Goal: Task Accomplishment & Management: Use online tool/utility

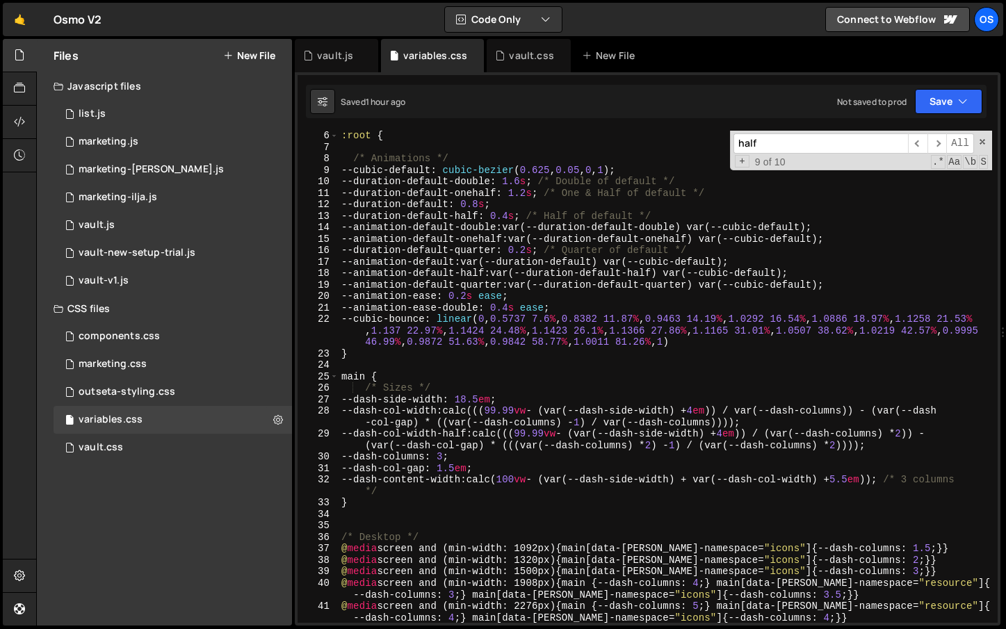
scroll to position [164, 0]
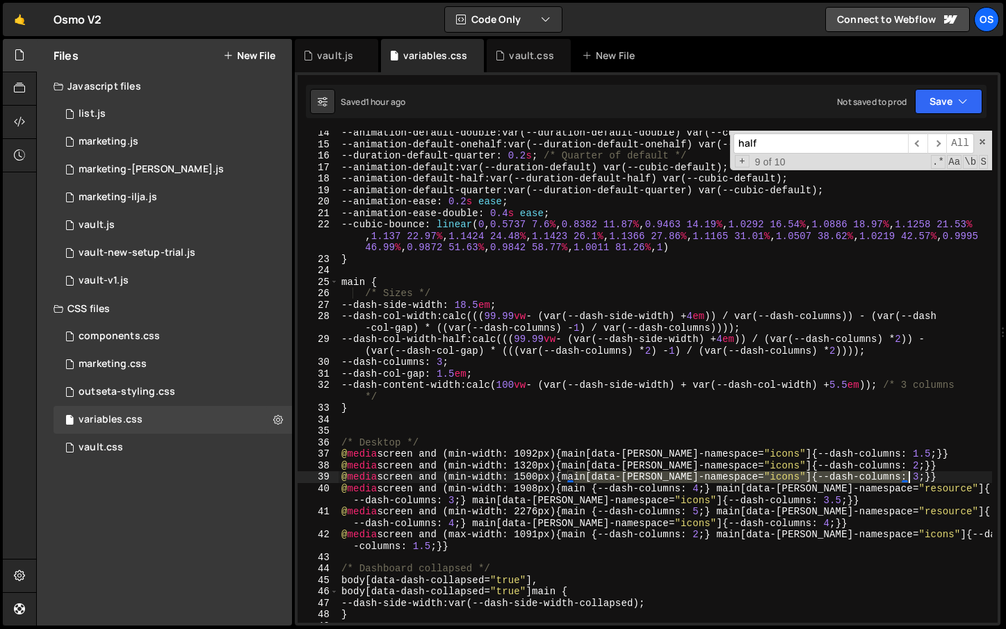
drag, startPoint x: 573, startPoint y: 476, endPoint x: 916, endPoint y: 480, distance: 342.9
click at [916, 480] on div "--animation-default-double : var(--duration-default-double) var(--cubic-default…" at bounding box center [666, 384] width 654 height 515
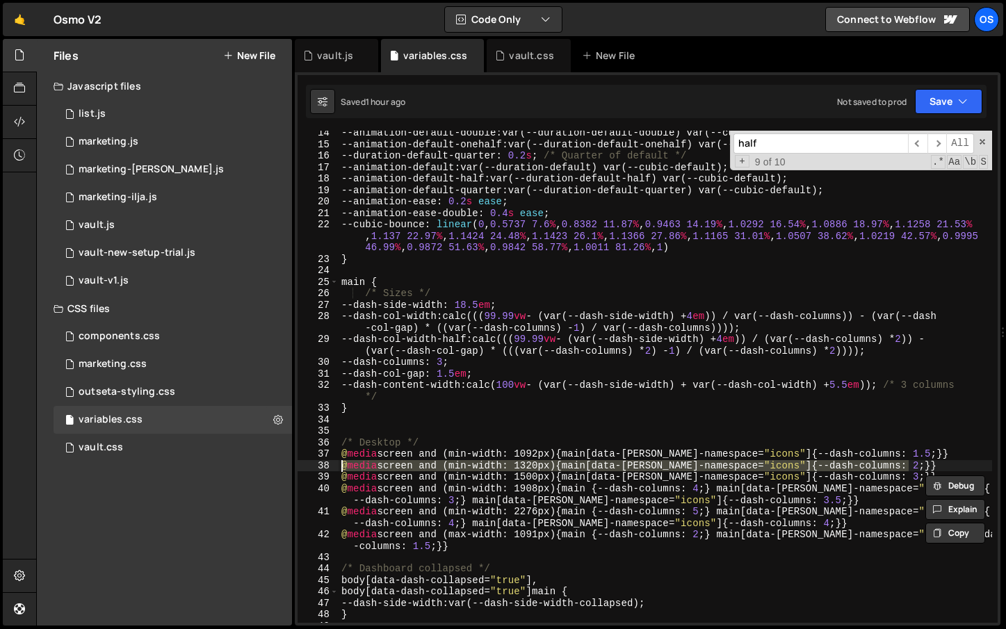
drag, startPoint x: 924, startPoint y: 469, endPoint x: 254, endPoint y: 463, distance: 669.8
click at [254, 463] on div "Files New File Javascript files 0 list.js 0 0 marketing.js 0 0 marketing-[PERSO…" at bounding box center [521, 333] width 970 height 588
type textarea "@media screen and (min-width: 1320px) {main[data-[PERSON_NAME]-namespace="icons…"
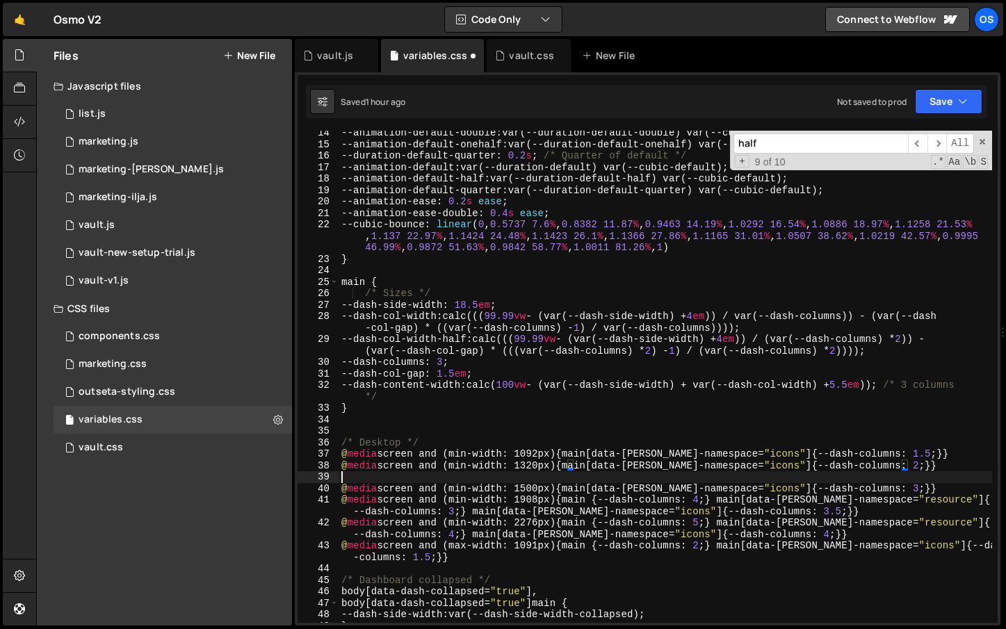
scroll to position [0, 0]
paste textarea "@media screen and (min-width: 1320px) {main[data-[PERSON_NAME]-namespace="icons…"
click at [533, 476] on div "--animation-default-double : var(--duration-default-double) var(--cubic-default…" at bounding box center [666, 384] width 654 height 515
click at [538, 479] on div "--animation-default-double : var(--duration-default-double) var(--cubic-default…" at bounding box center [666, 384] width 654 height 515
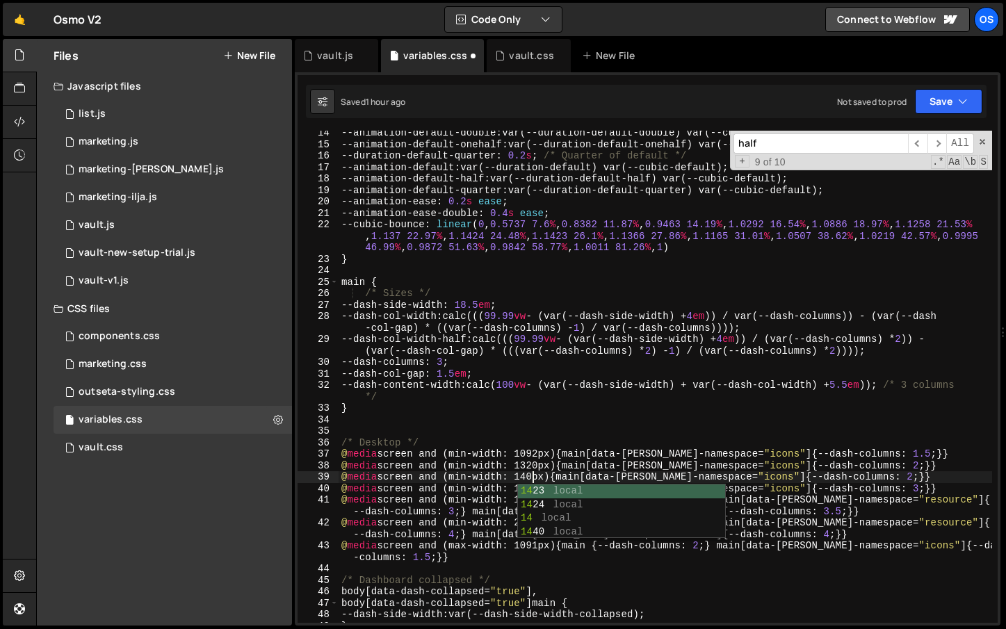
scroll to position [0, 13]
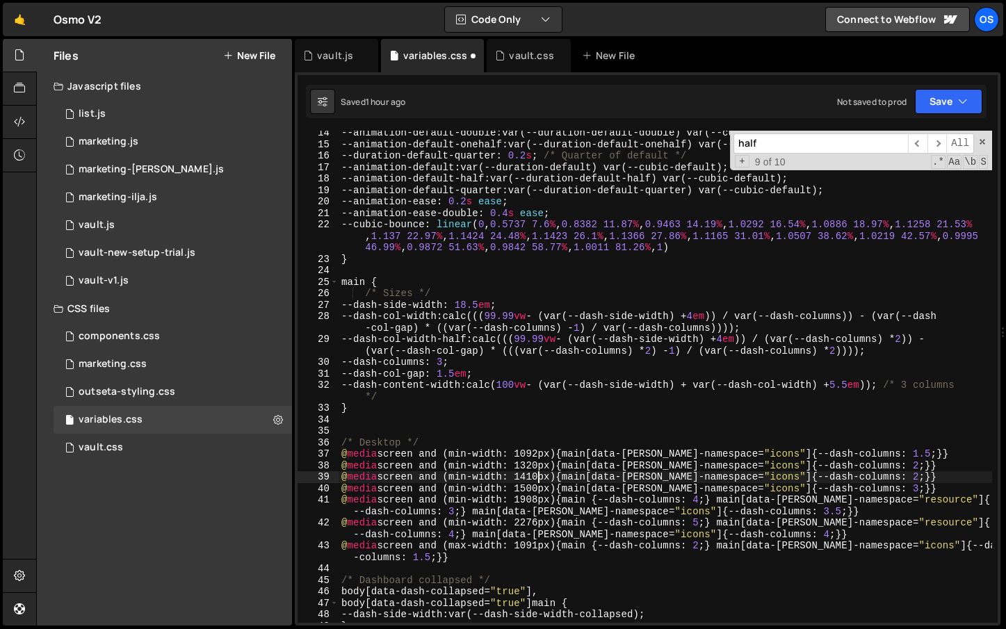
click at [885, 474] on div "--animation-default-double : var(--duration-default-double) var(--cubic-default…" at bounding box center [666, 384] width 654 height 515
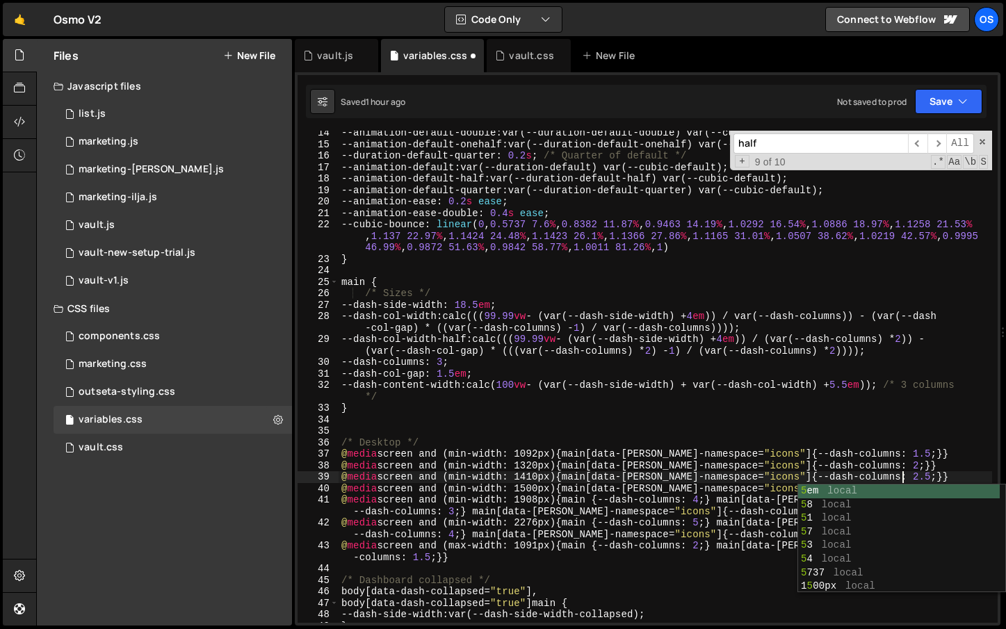
click at [858, 438] on div "--animation-default-double : var(--duration-default-double) var(--cubic-default…" at bounding box center [666, 384] width 654 height 515
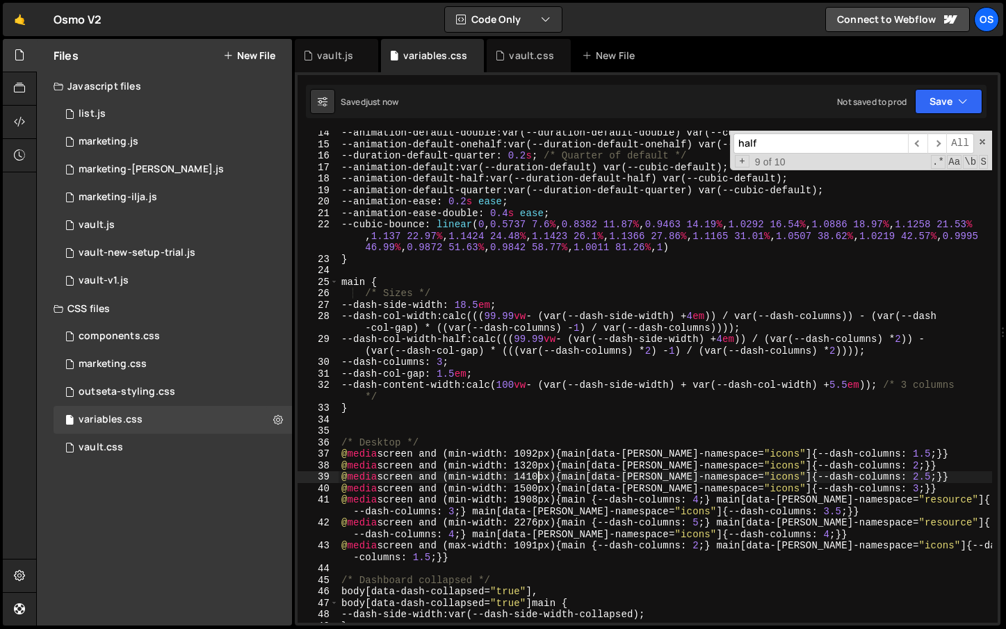
click at [539, 474] on div "--animation-default-double : var(--duration-default-double) var(--cubic-default…" at bounding box center [666, 384] width 654 height 515
click at [539, 466] on div "--animation-default-double : var(--duration-default-double) var(--cubic-default…" at bounding box center [666, 384] width 654 height 515
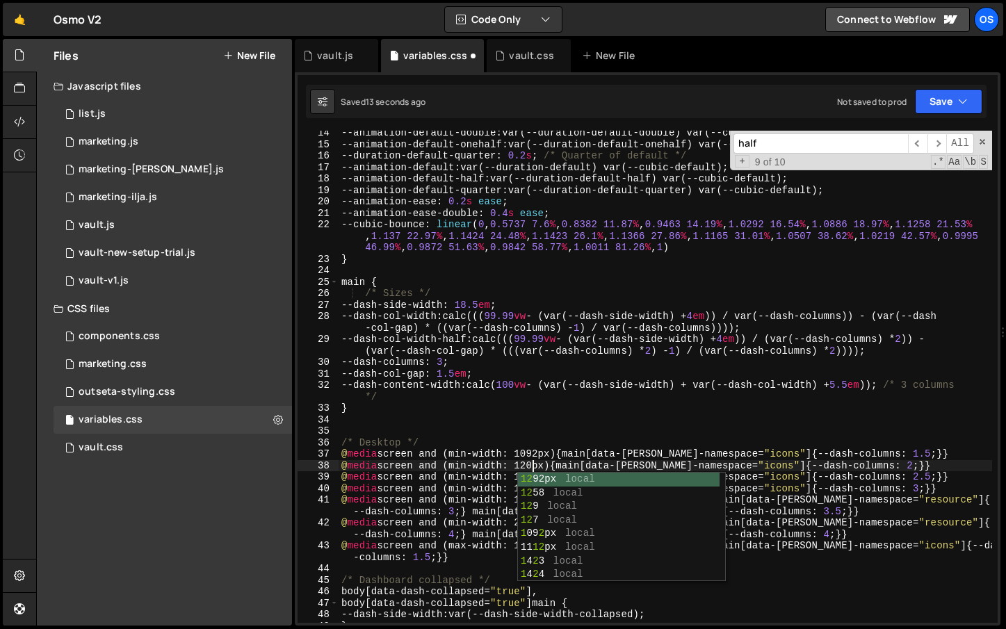
type textarea "@media screen and (min-width: 1280px) {main[data-[PERSON_NAME]-namespace="icons…"
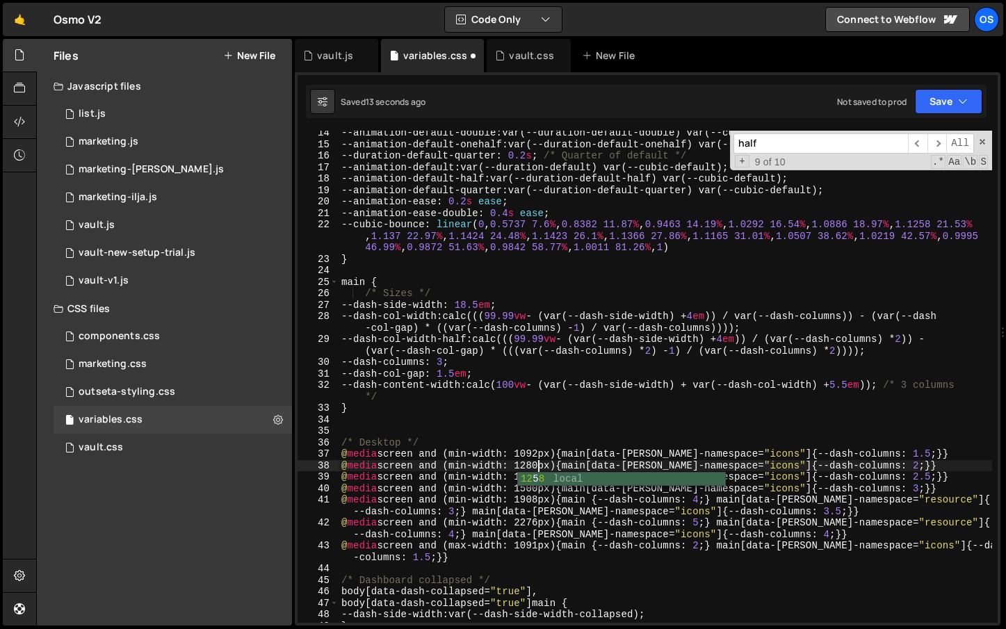
click at [608, 421] on div "--animation-default-double : var(--duration-default-double) var(--cubic-default…" at bounding box center [666, 384] width 654 height 515
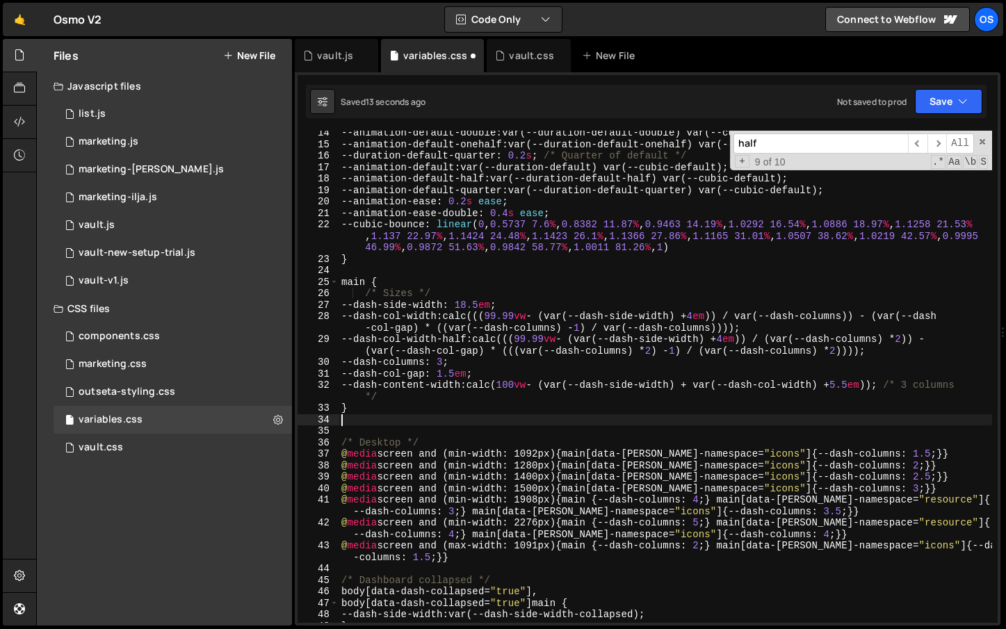
scroll to position [0, 0]
click at [540, 467] on div "--animation-default-double : var(--duration-default-double) var(--cubic-default…" at bounding box center [666, 384] width 654 height 515
click at [558, 447] on div "--animation-default-double : var(--duration-default-double) var(--cubic-default…" at bounding box center [666, 384] width 654 height 515
click at [536, 481] on div "--animation-default-double : var(--duration-default-double) var(--cubic-default…" at bounding box center [666, 384] width 654 height 515
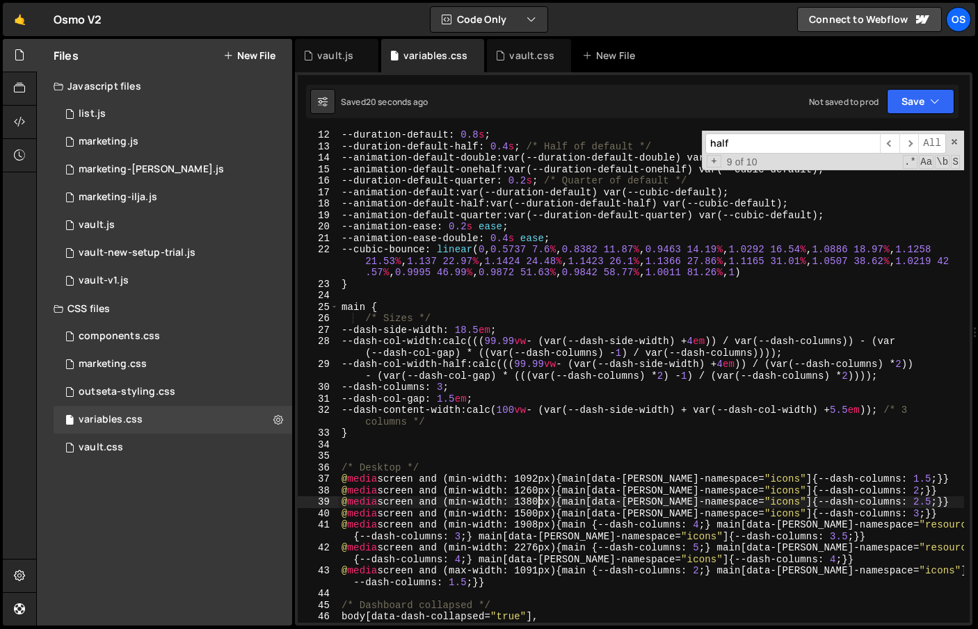
scroll to position [184, 0]
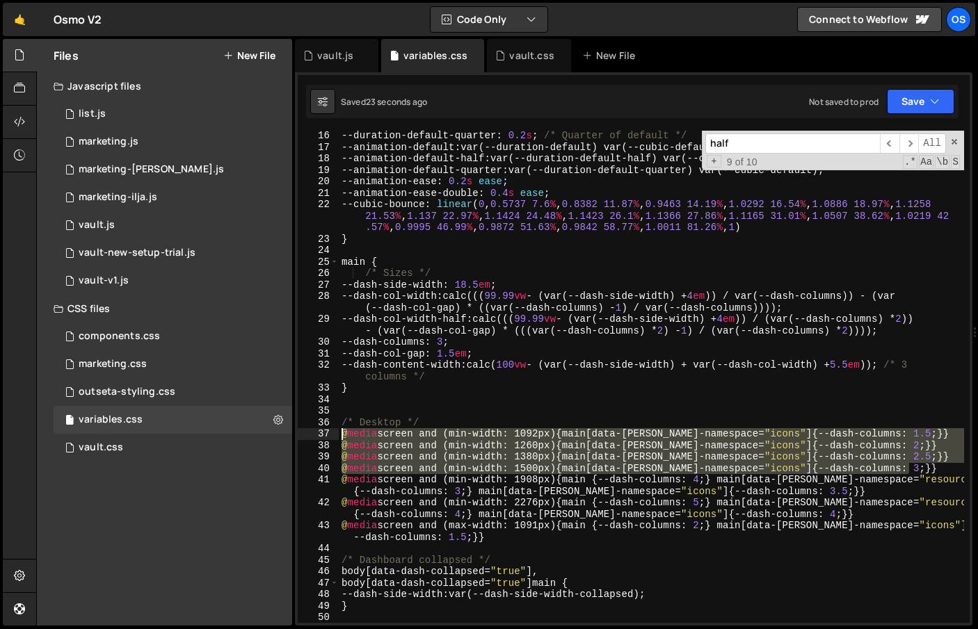
drag, startPoint x: 916, startPoint y: 466, endPoint x: 336, endPoint y: 434, distance: 580.9
click at [330, 434] on div "@media screen and (min-width: 1380px) {main[data-[PERSON_NAME]-namespace="icons…" at bounding box center [634, 377] width 672 height 492
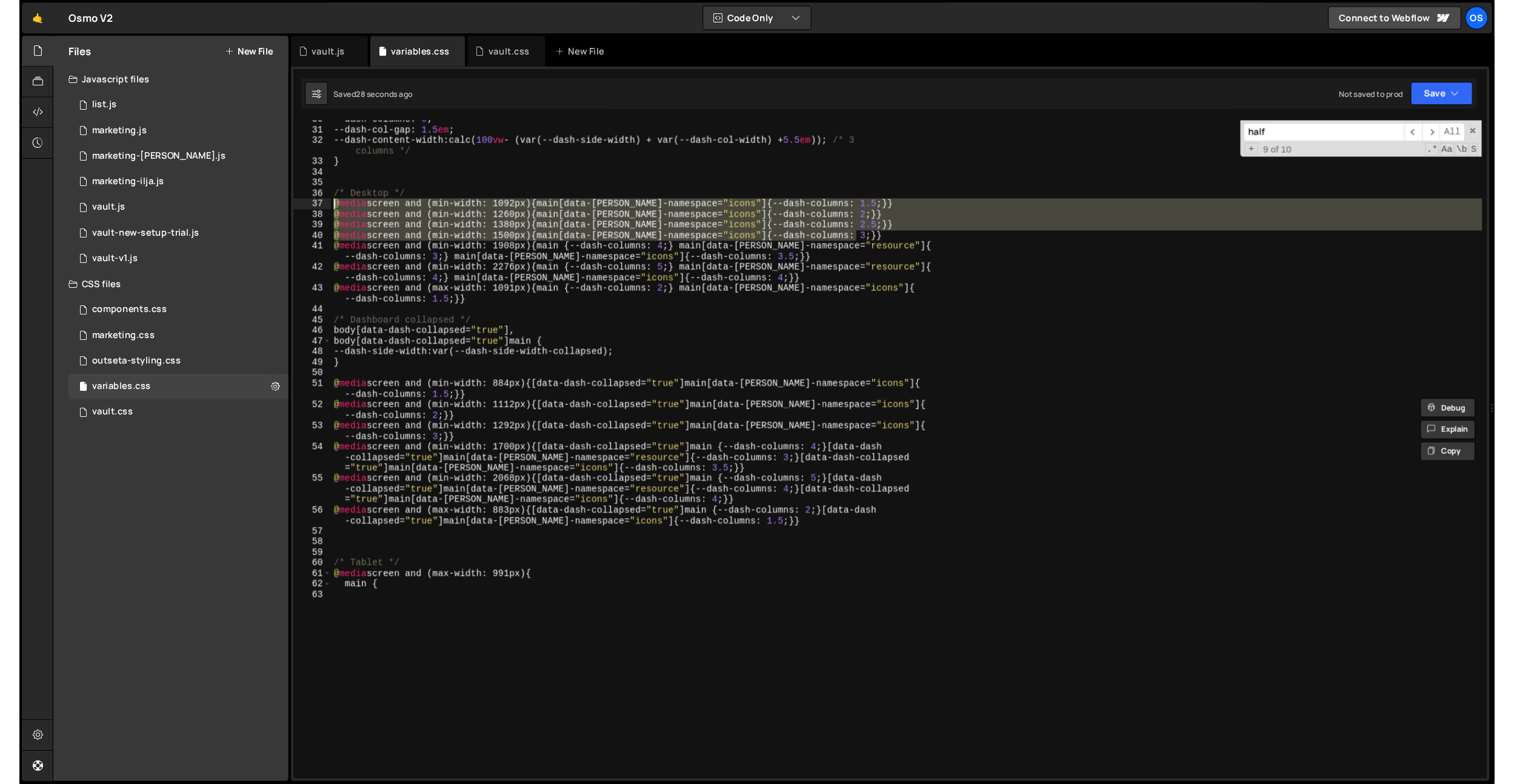
scroll to position [306, 0]
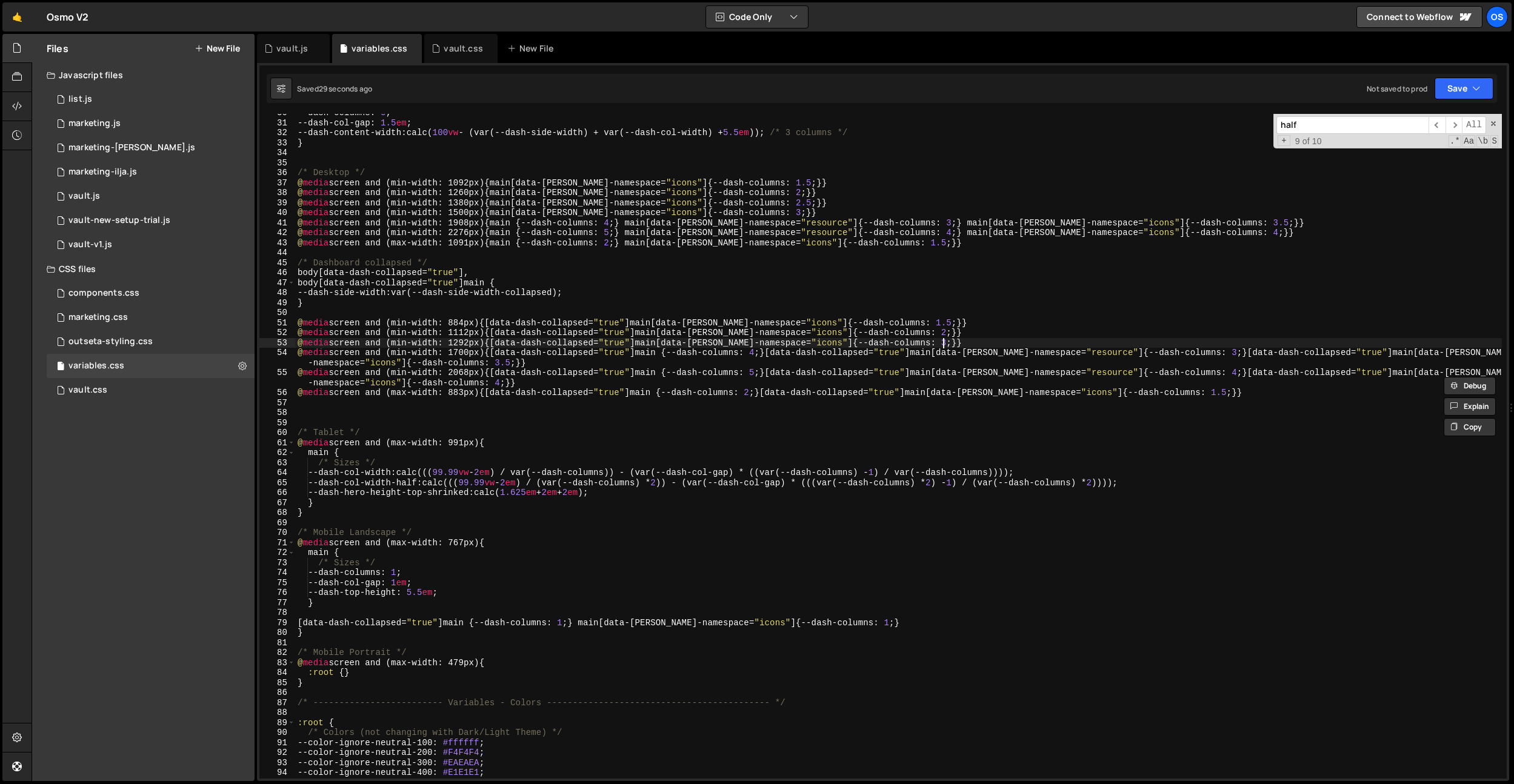
click at [877, 339] on div "--dash-columns : 3 ; --dash-col-gap : 1.5 em ; --dash-content-width : calc( 100…" at bounding box center [899, 450] width 1207 height 685
type textarea "@media screen and (min-width: 1292px) {[data-dash-collapsed="true"] main[data-[…"
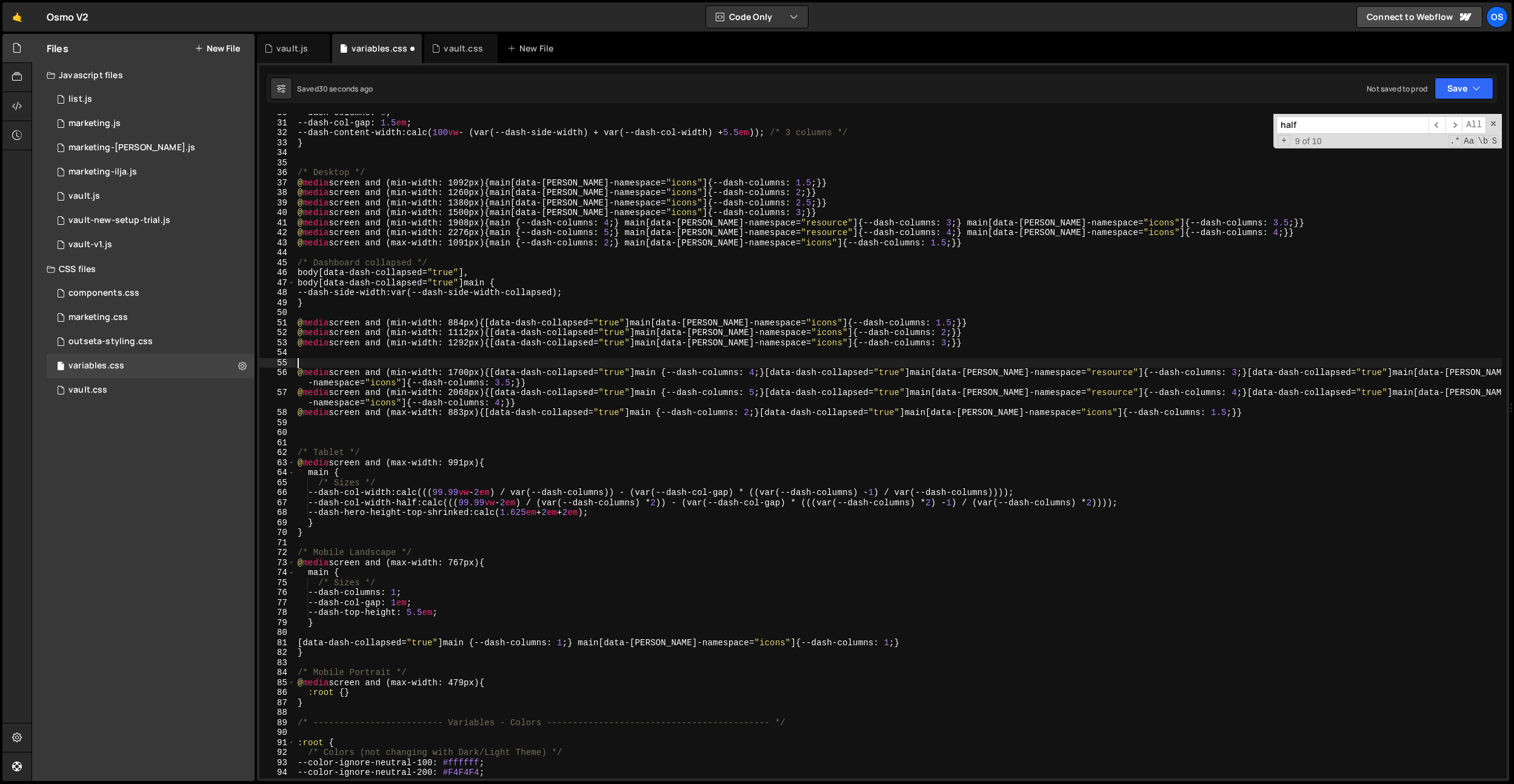
paste textarea "@media screen and (min-width: 1500px) {main[data-[PERSON_NAME]-namespace="icons…"
type textarea "@media screen and (min-width: 1500px) {main[data-[PERSON_NAME]-namespace="icons…"
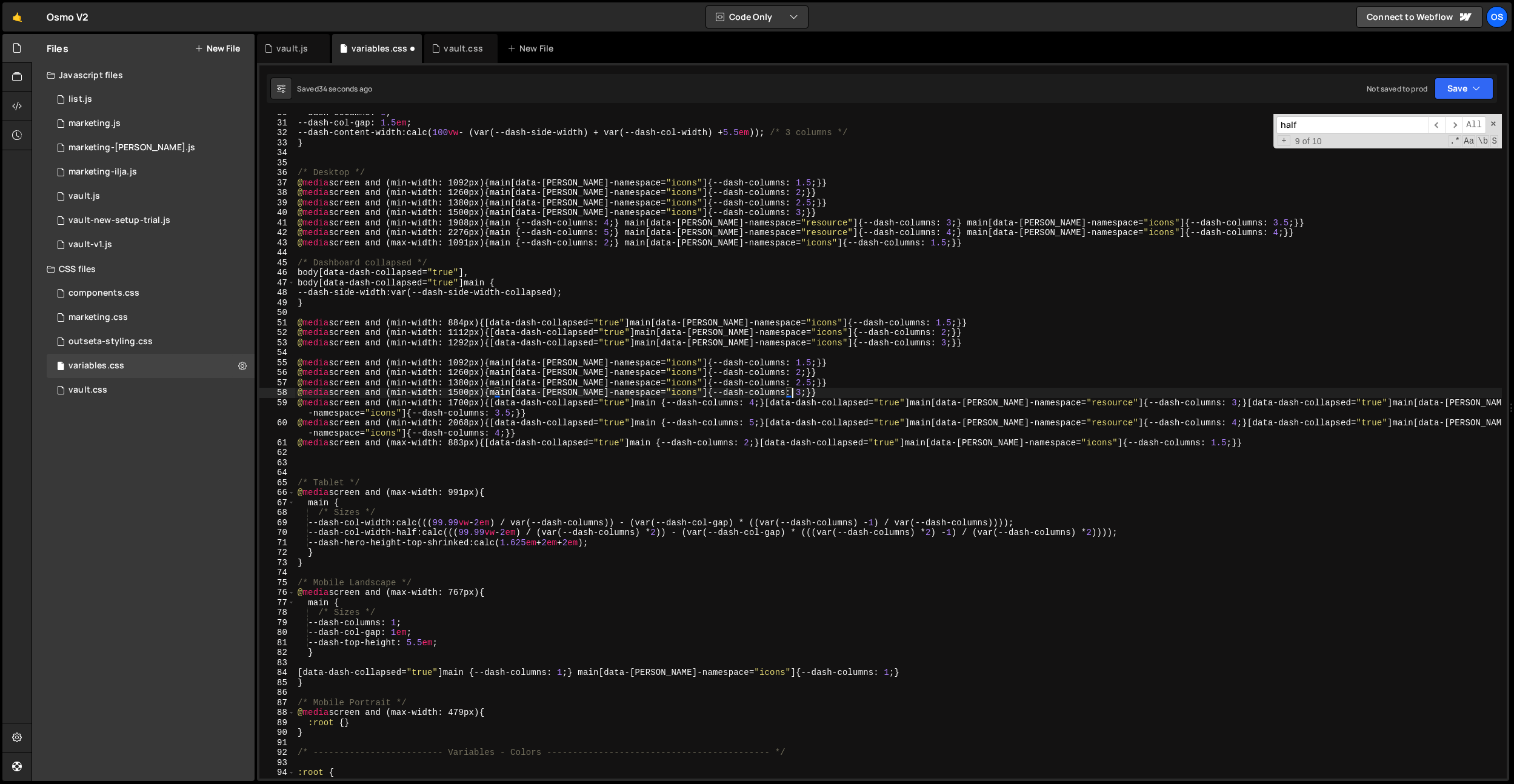
click at [464, 345] on div "--dash-columns : 3 ; --dash-col-gap : 1.5 em ; --dash-content-width : calc( 100…" at bounding box center [899, 450] width 1207 height 685
click at [467, 386] on div "--dash-columns : 3 ; --dash-col-gap : 1.5 em ; --dash-content-width : calc( 100…" at bounding box center [899, 450] width 1207 height 685
click at [466, 403] on div "--dash-columns : 3 ; --dash-col-gap : 1.5 em ; --dash-content-width : calc( 100…" at bounding box center [899, 450] width 1207 height 685
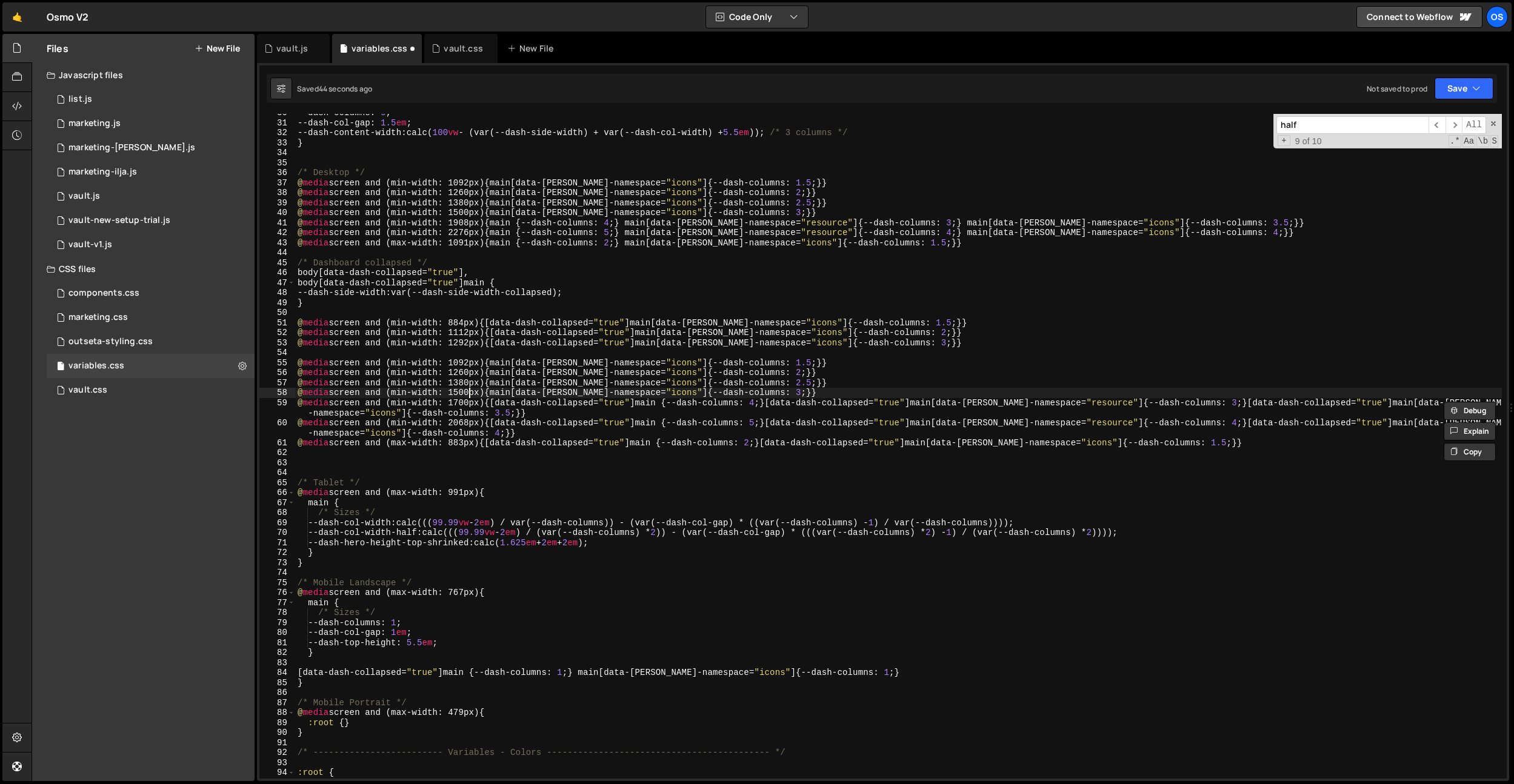
click at [467, 394] on div "--dash-columns : 3 ; --dash-col-gap : 1.5 em ; --dash-content-width : calc( 100…" at bounding box center [899, 450] width 1207 height 685
click at [463, 392] on div "--dash-columns : 3 ; --dash-col-gap : 1.5 em ; --dash-content-width : calc( 100…" at bounding box center [899, 446] width 1207 height 665
click at [474, 383] on div "--dash-columns : 3 ; --dash-col-gap : 1.5 em ; --dash-content-width : calc( 100…" at bounding box center [899, 450] width 1207 height 685
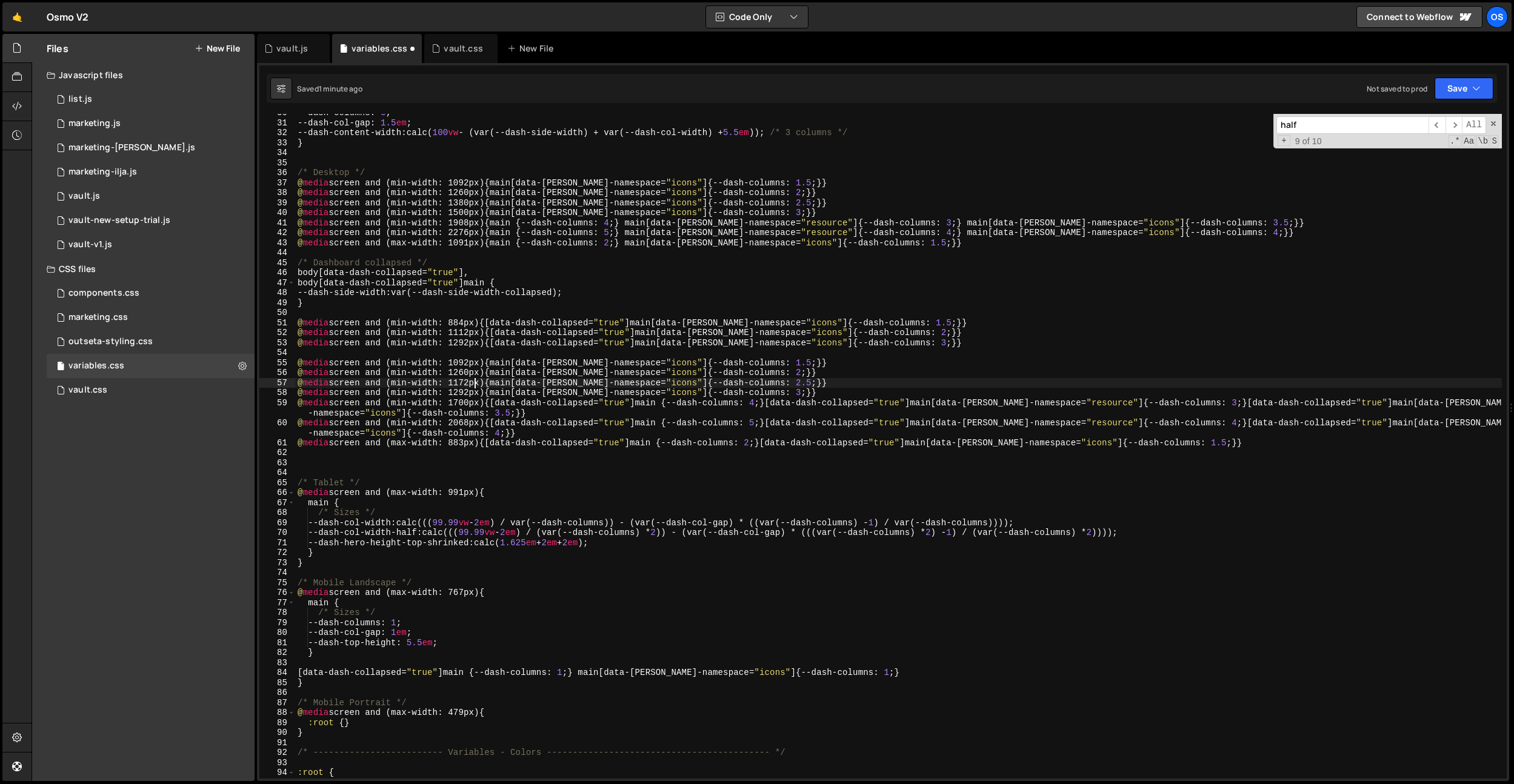
click at [474, 371] on div "--dash-columns : 3 ; --dash-col-gap : 1.5 em ; --dash-content-width : calc( 100…" at bounding box center [899, 450] width 1207 height 685
click at [470, 324] on div "--dash-columns : 3 ; --dash-col-gap : 1.5 em ; --dash-content-width : calc( 100…" at bounding box center [899, 450] width 1207 height 685
type textarea "@media screen and (min-width: 884px) {[data-dash-collapsed="true"] main[data-[P…"
click at [470, 324] on div "--dash-columns : 3 ; --dash-col-gap : 1.5 em ; --dash-content-width : calc( 100…" at bounding box center [899, 450] width 1207 height 685
click at [469, 356] on div "--dash-columns : 3 ; --dash-col-gap : 1.5 em ; --dash-content-width : calc( 100…" at bounding box center [899, 450] width 1207 height 685
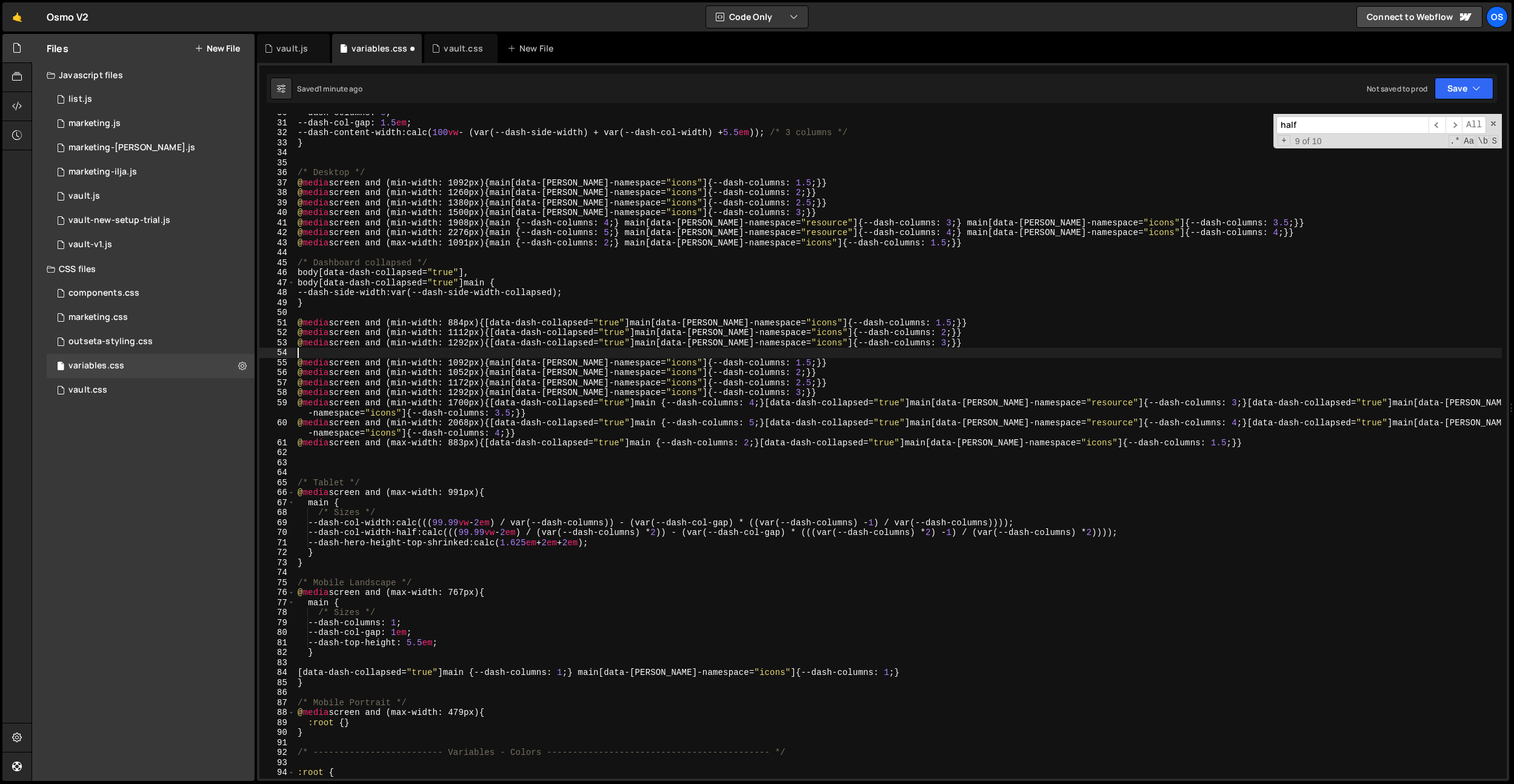
scroll to position [0, 0]
click at [468, 362] on div "--dash-columns : 3 ; --dash-col-gap : 1.5 em ; --dash-content-width : calc( 100…" at bounding box center [899, 450] width 1207 height 685
paste textarea "884"
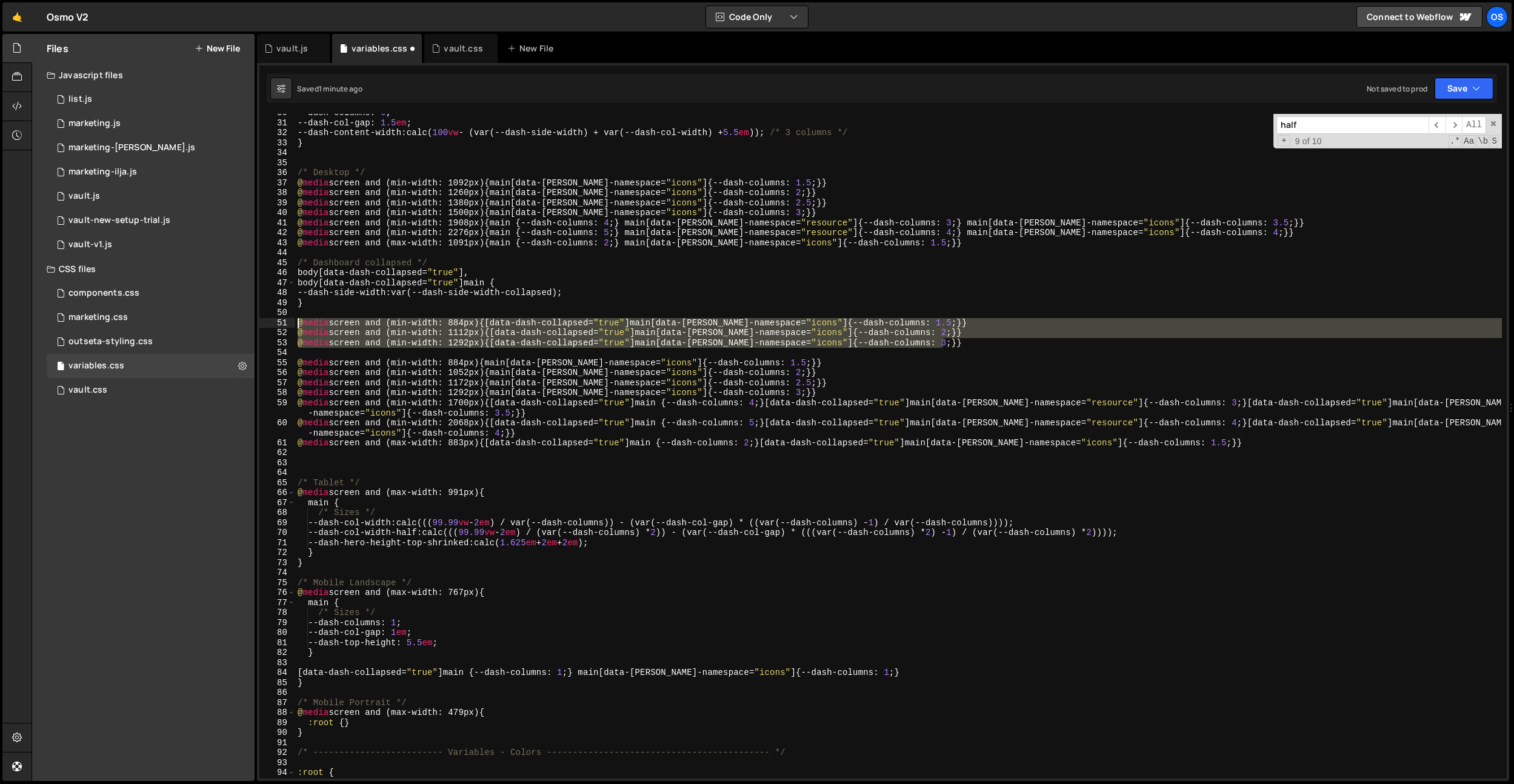
drag, startPoint x: 1001, startPoint y: 341, endPoint x: 33, endPoint y: 320, distance: 968.2
click at [33, 320] on div "Files New File Javascript files 0 list.js 0 0 marketing.js 0 0 marketing-[PERSO…" at bounding box center [772, 408] width 1483 height 747
type textarea "@media screen and (min-width: 884px) {[data-dash-collapsed="true"] main[data-[P…"
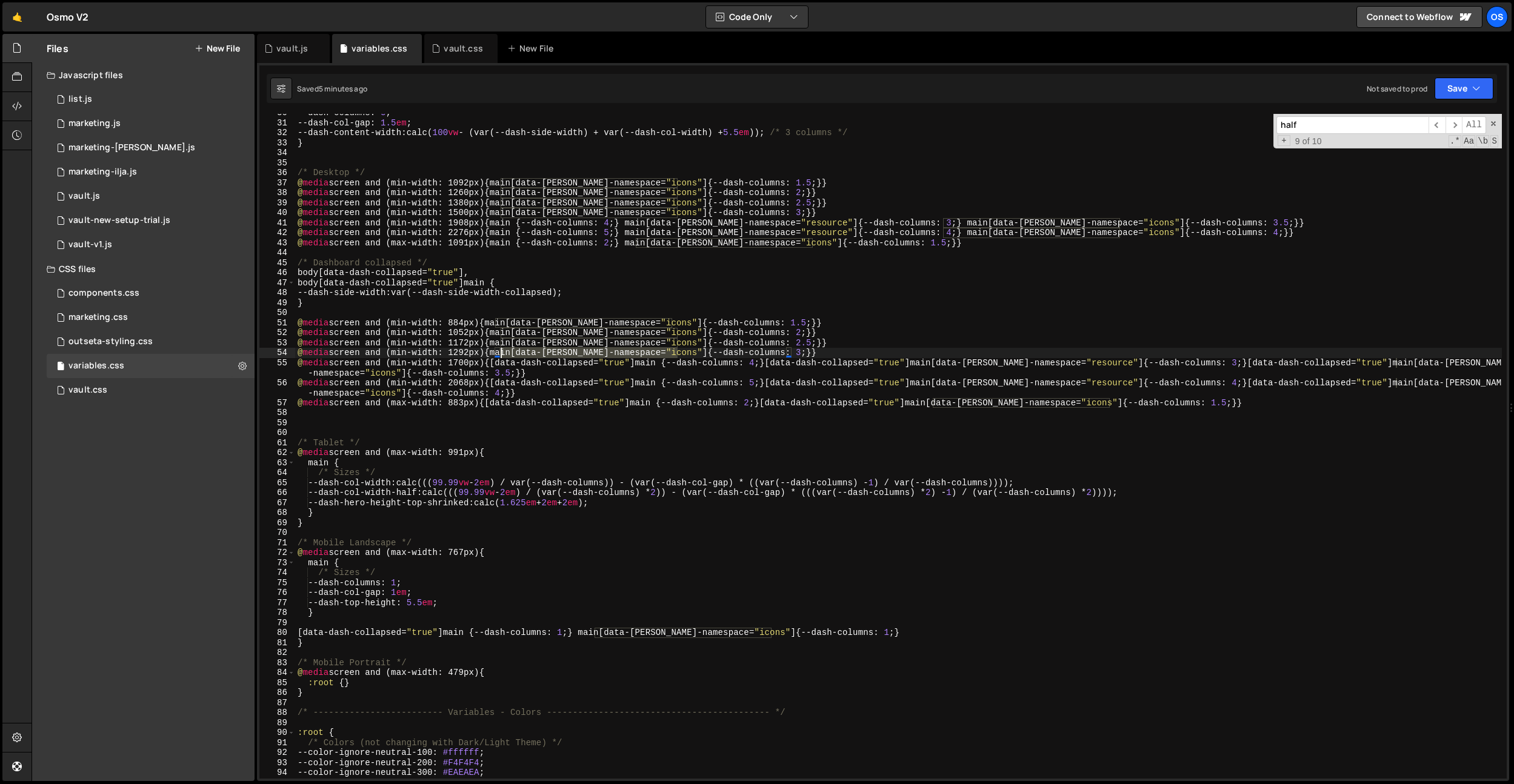
drag, startPoint x: 678, startPoint y: 351, endPoint x: 501, endPoint y: 352, distance: 177.0
click at [501, 352] on div "--dash-columns : 3 ; --dash-col-gap : 1.5 em ; --dash-content-width : calc( 100…" at bounding box center [899, 450] width 1207 height 685
drag, startPoint x: 933, startPoint y: 363, endPoint x: 787, endPoint y: 365, distance: 146.0
click at [787, 365] on div "--dash-columns : 3 ; --dash-col-gap : 1.5 em ; --dash-content-width : calc( 100…" at bounding box center [899, 450] width 1207 height 685
click at [500, 353] on div "--dash-columns : 3 ; --dash-col-gap : 1.5 em ; --dash-content-width : calc( 100…" at bounding box center [899, 450] width 1207 height 685
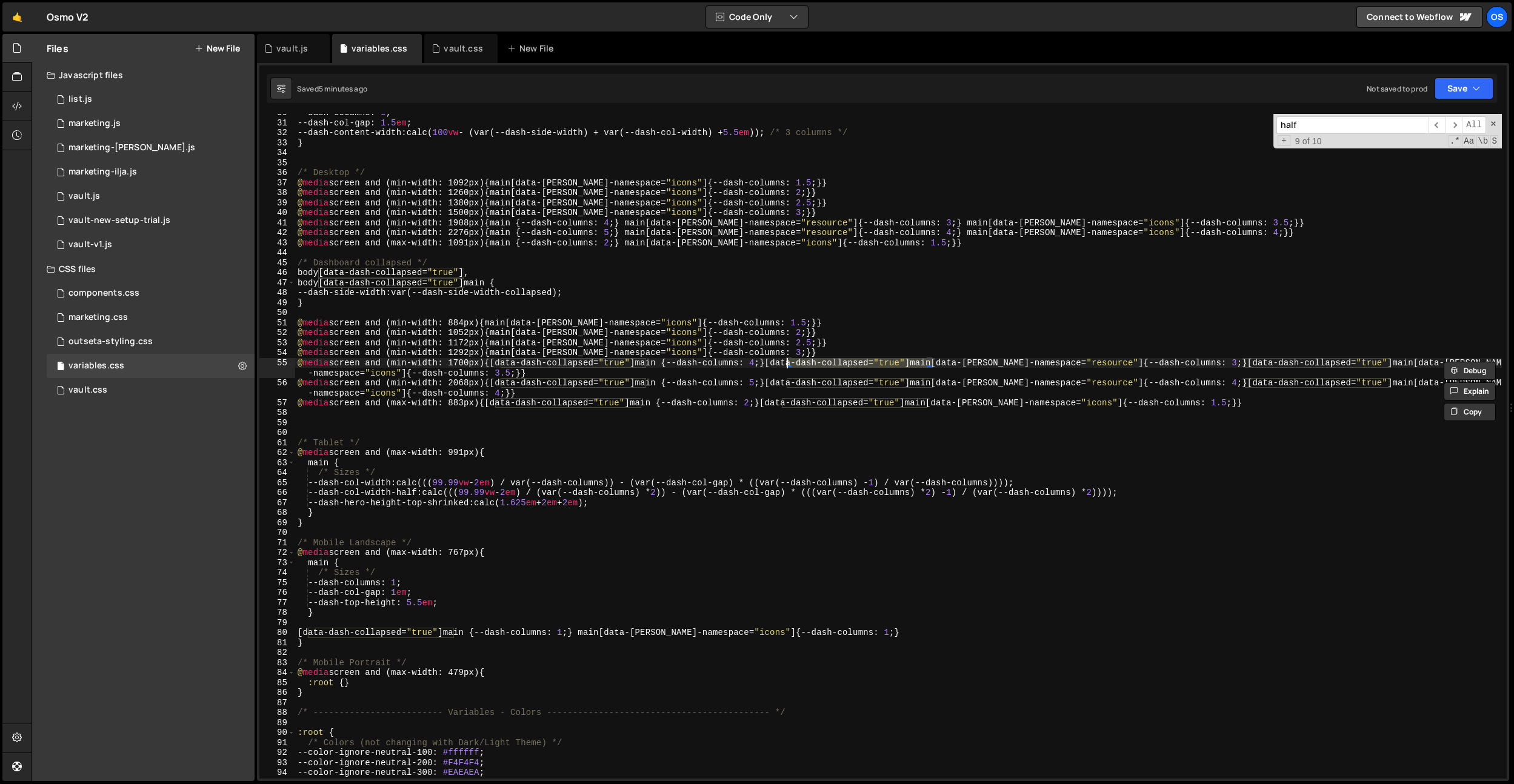
paste textarea "[data-dash-collapsed="true"]"
click at [501, 343] on div "--dash-columns : 3 ; --dash-col-gap : 1.5 em ; --dash-content-width : calc( 100…" at bounding box center [899, 450] width 1207 height 685
paste textarea "[data-dash-collapsed="true"]"
click at [500, 332] on div "--dash-columns : 3 ; --dash-col-gap : 1.5 em ; --dash-content-width : calc( 100…" at bounding box center [899, 450] width 1207 height 685
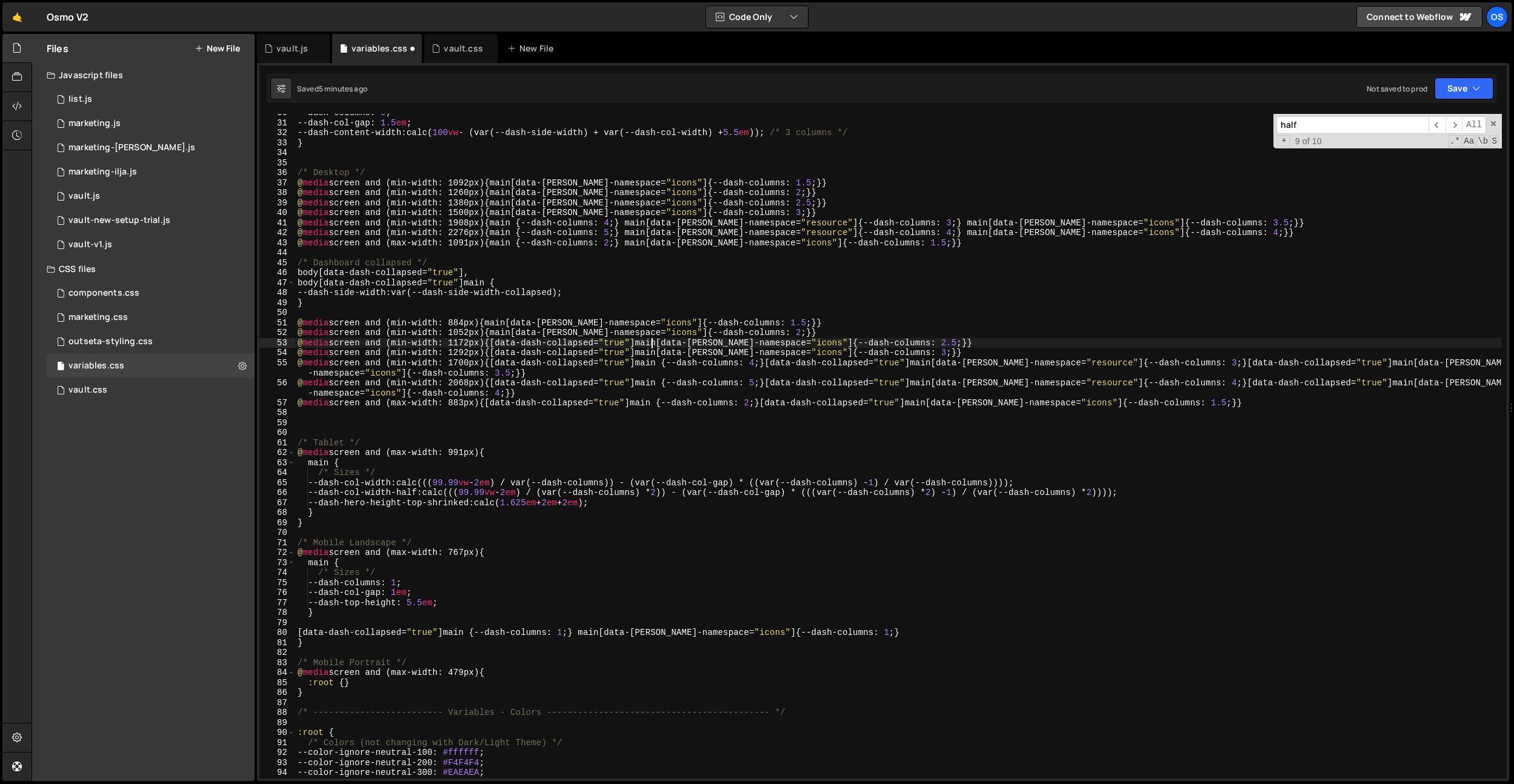
paste textarea "[data-dash-collapsed="true"]"
drag, startPoint x: 495, startPoint y: 321, endPoint x: 504, endPoint y: 337, distance: 18.4
click at [495, 321] on div "--dash-columns : 3 ; --dash-col-gap : 1.5 em ; --dash-content-width : calc( 100…" at bounding box center [899, 450] width 1207 height 685
paste textarea "[data-dash-collapsed="true"]"
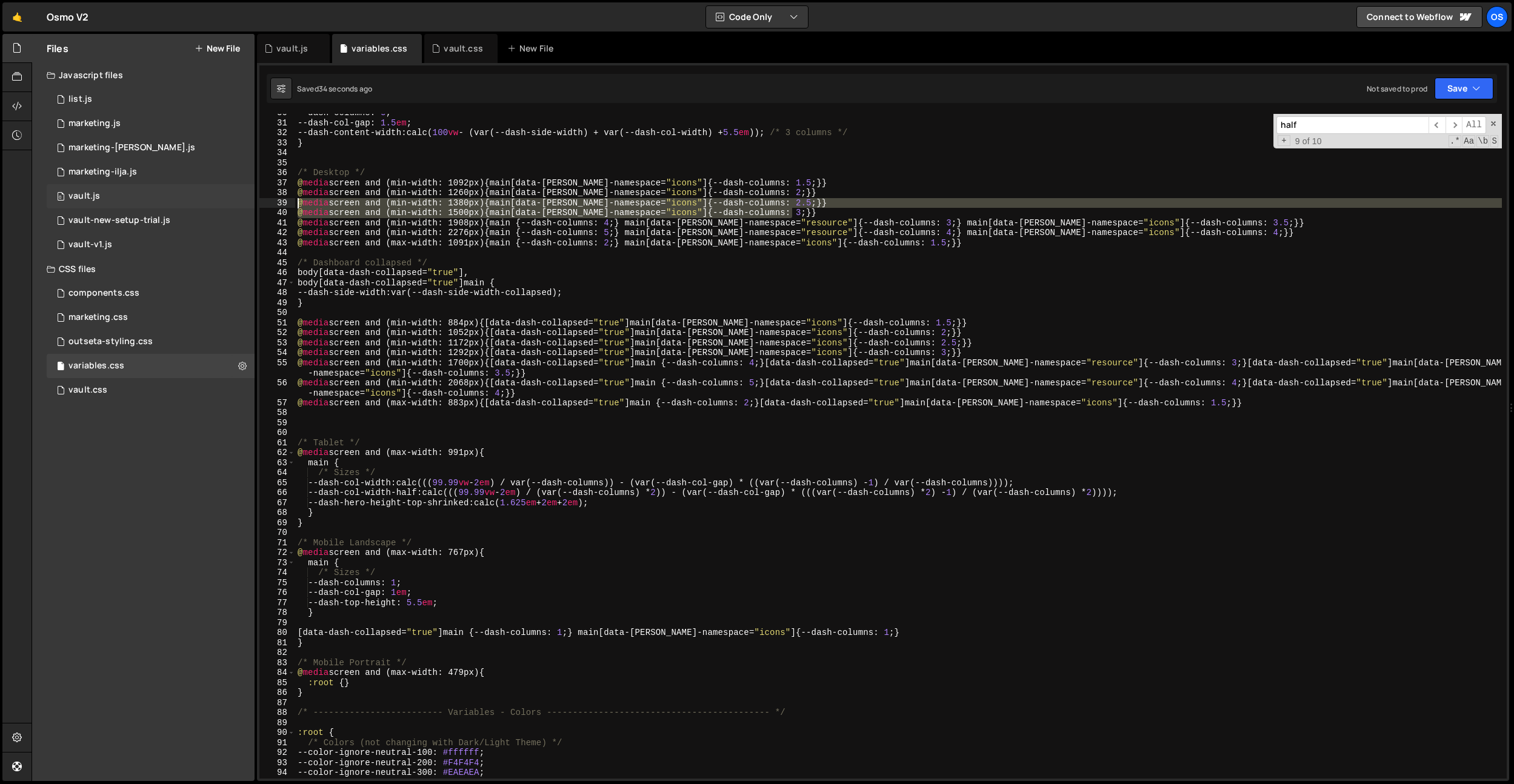
drag, startPoint x: 798, startPoint y: 209, endPoint x: 244, endPoint y: 202, distance: 554.0
click at [244, 202] on div "Files New File Javascript files 0 list.js 0 0 marketing.js 0 0 marketing-[PERSO…" at bounding box center [772, 408] width 1483 height 747
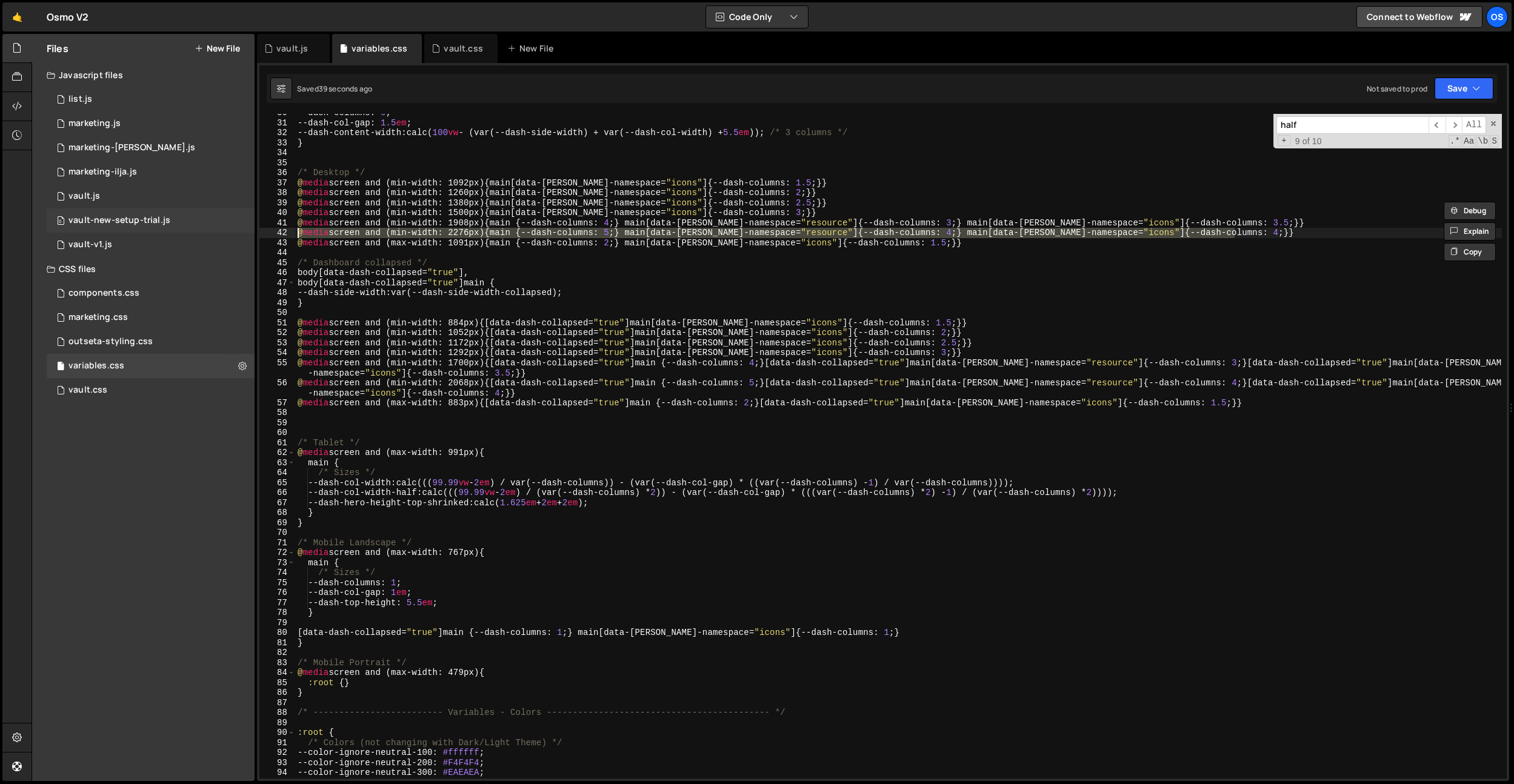
drag, startPoint x: 1252, startPoint y: 232, endPoint x: 197, endPoint y: 228, distance: 1055.0
click at [197, 228] on div "Files New File Javascript files 0 list.js 0 0 marketing.js 0 0 marketing-[PERSO…" at bounding box center [772, 408] width 1483 height 747
click at [877, 232] on div "--dash-columns : 3 ; --dash-col-gap : 1.5 em ; --dash-content-width : calc( 100…" at bounding box center [899, 446] width 1207 height 665
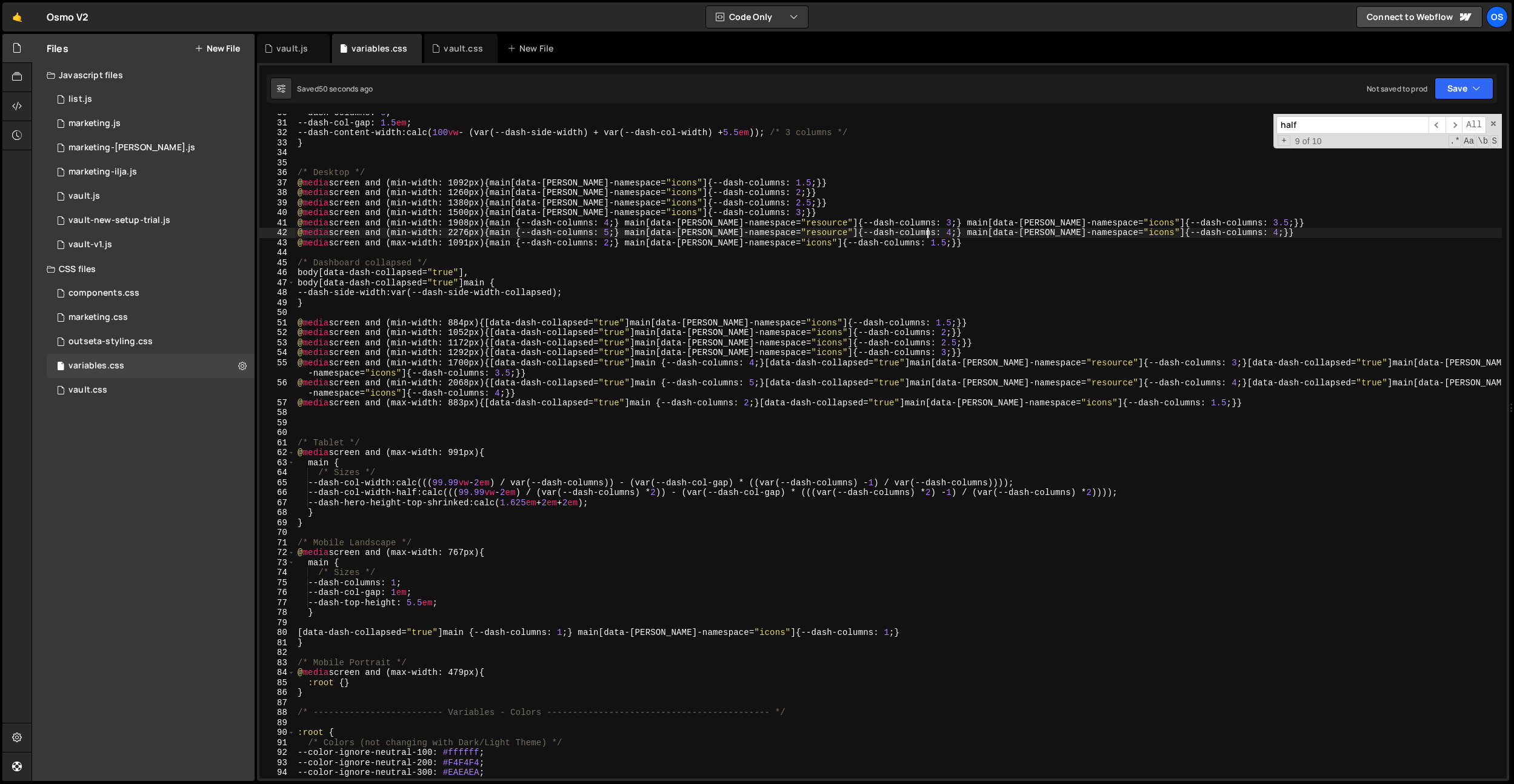
drag, startPoint x: 1221, startPoint y: 232, endPoint x: 1219, endPoint y: 253, distance: 21.1
click at [877, 232] on div "--dash-columns : 3 ; --dash-col-gap : 1.5 em ; --dash-content-width : calc( 100…" at bounding box center [899, 450] width 1207 height 685
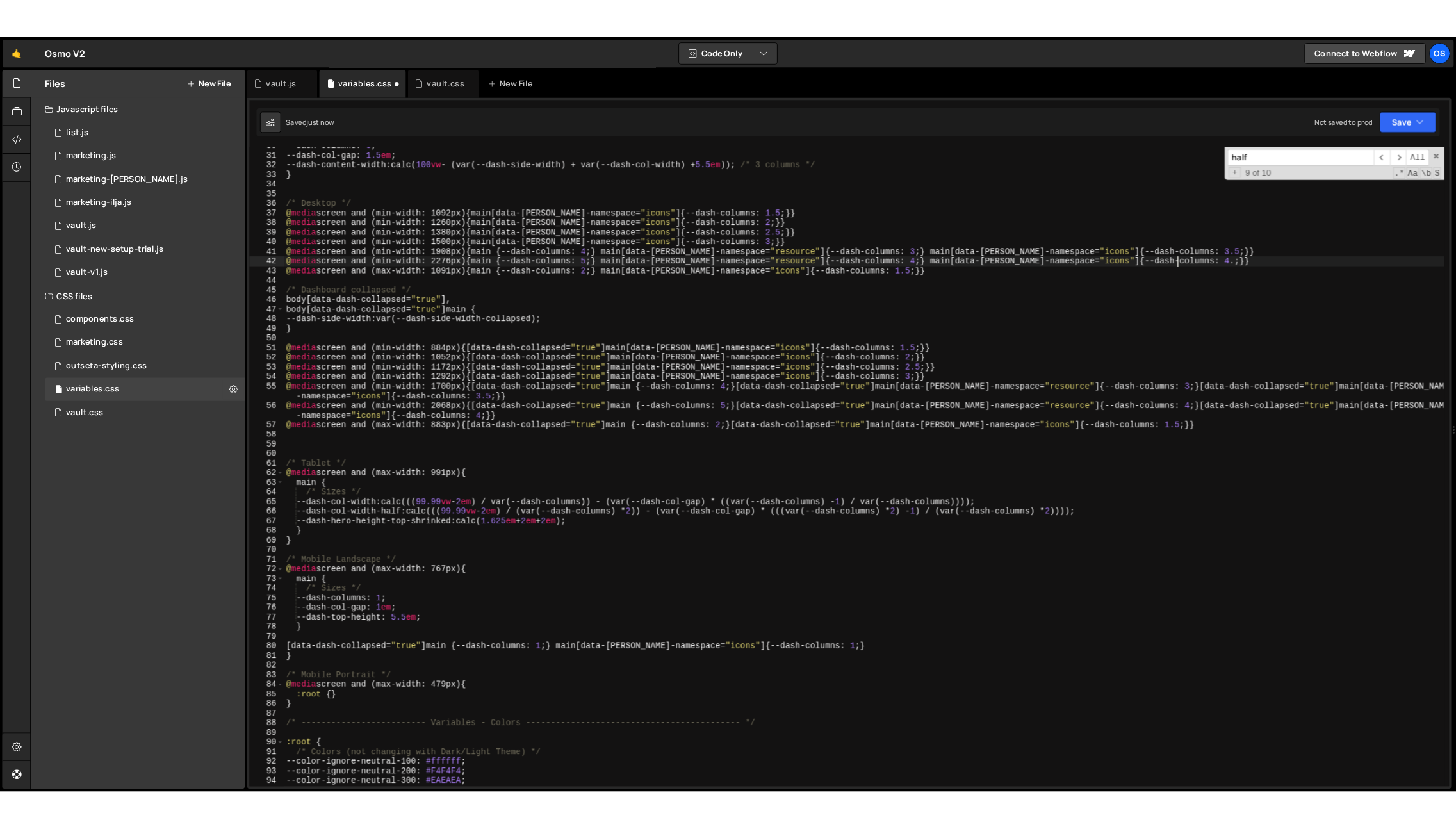
scroll to position [0, 68]
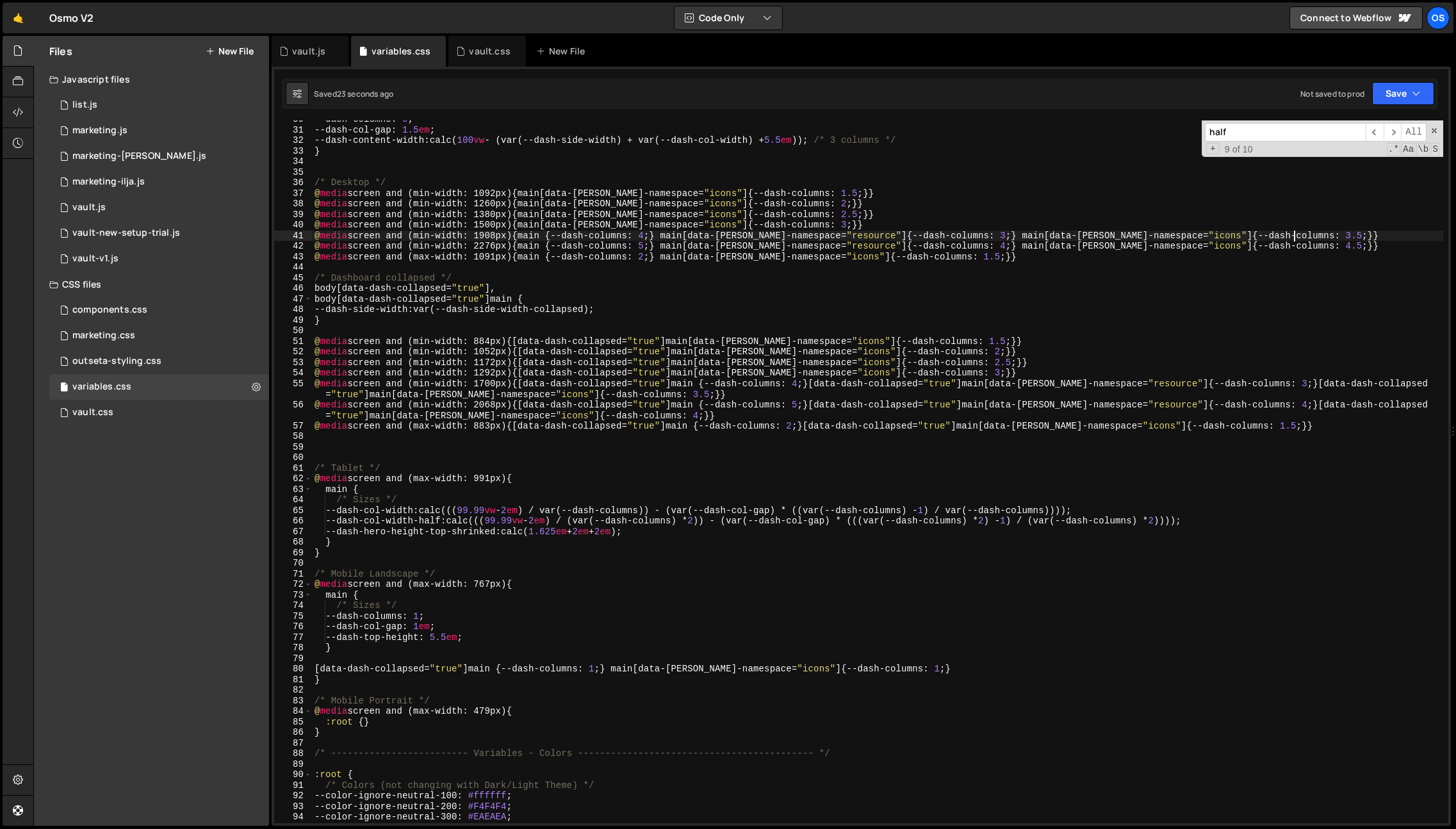
click at [926, 235] on div "--dash-columns : 3 ; --dash-col-gap : 1.5 em ; --dash-content-width : calc( 100…" at bounding box center [878, 476] width 1131 height 724
click at [926, 220] on div "--dash-columns : 3 ; --dash-col-gap : 1.5 em ; --dash-content-width : calc( 100…" at bounding box center [878, 476] width 1131 height 724
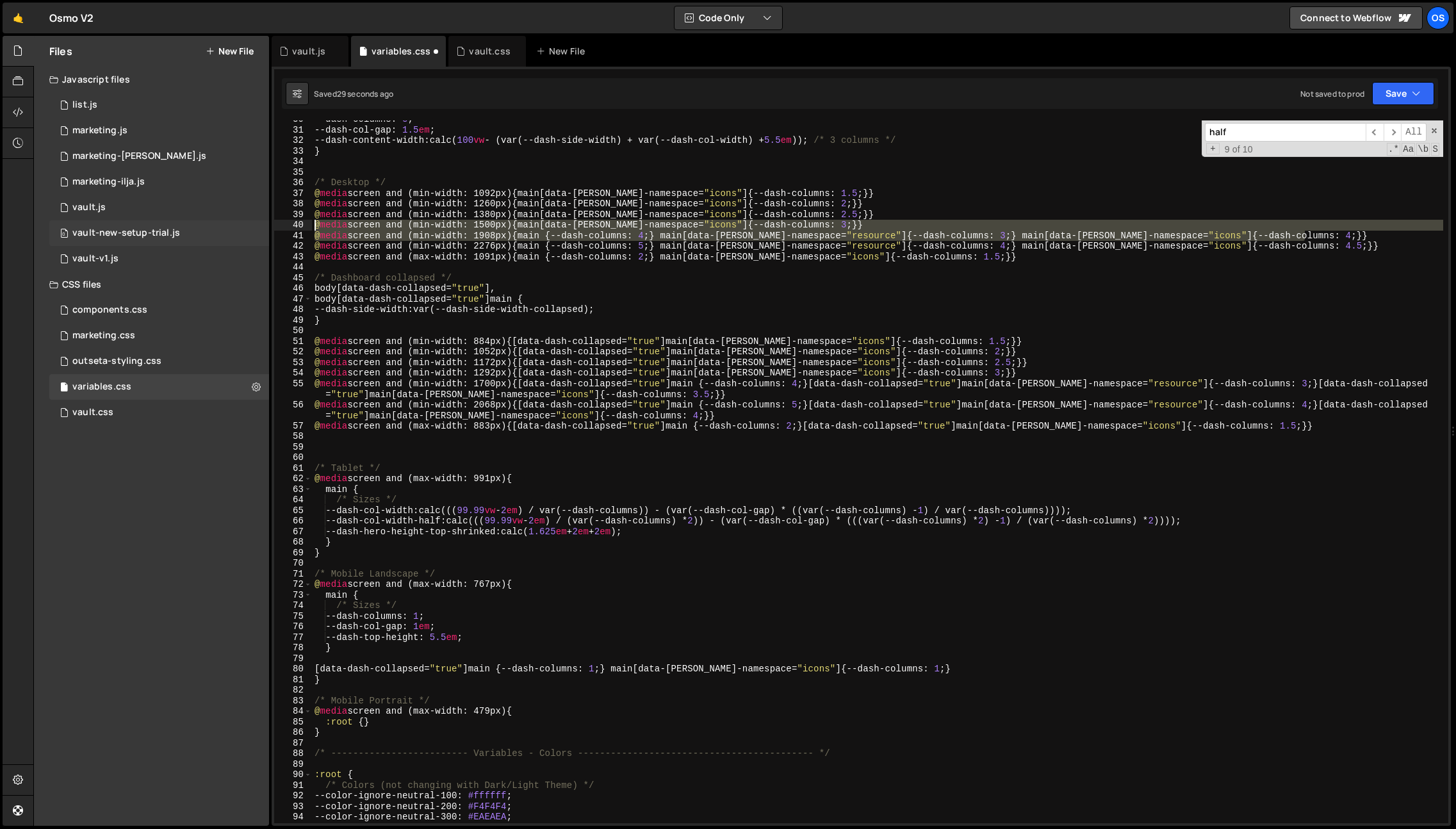
drag, startPoint x: 1319, startPoint y: 236, endPoint x: 158, endPoint y: 228, distance: 1161.0
click at [135, 228] on div "Files New File Javascript files 0 list.js 0 0 marketing.js 0 0 marketing-[PERSO…" at bounding box center [744, 431] width 1423 height 790
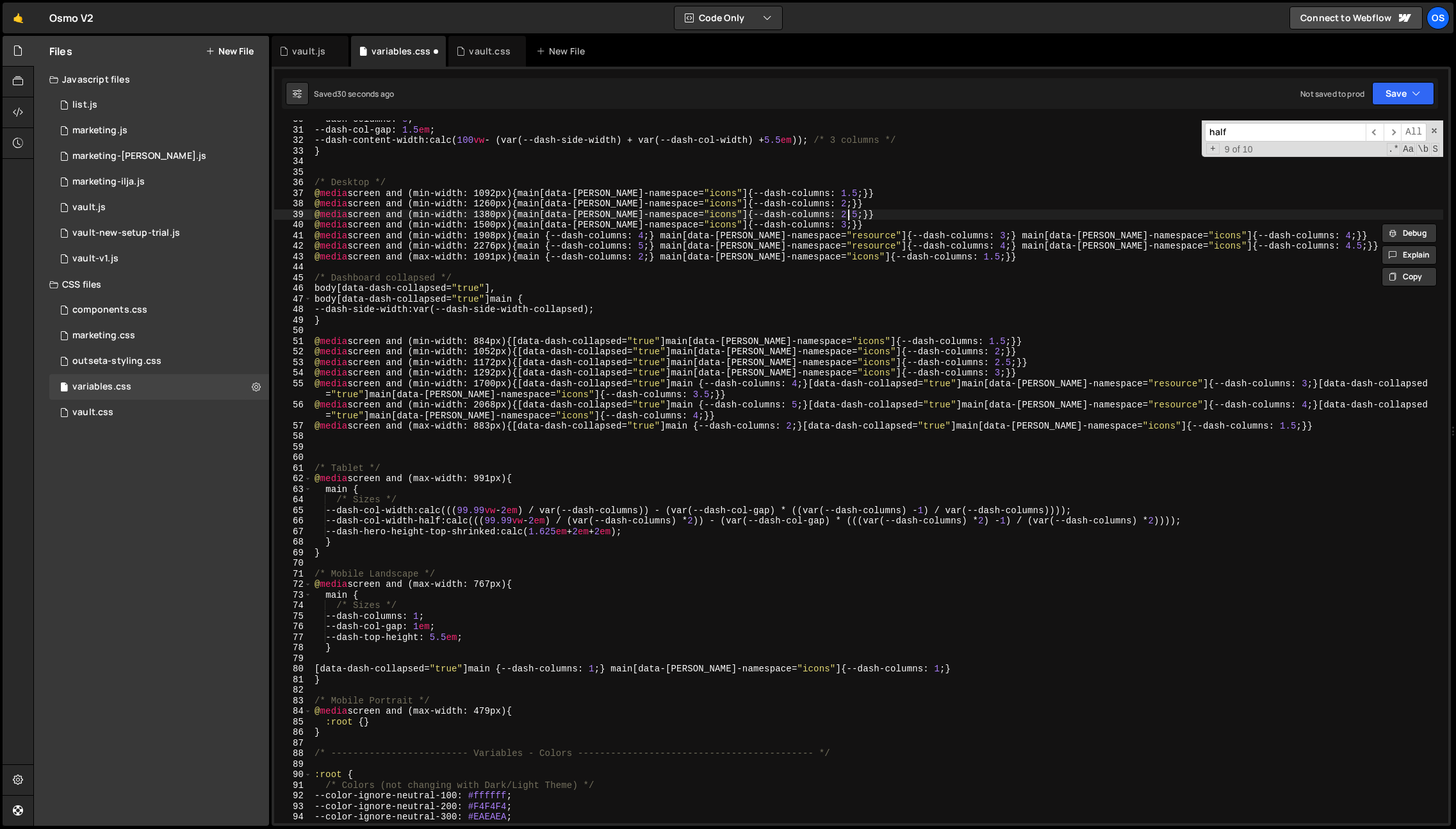
click at [868, 219] on div "--dash-columns : 3 ; --dash-col-gap : 1.5 em ; --dash-content-width : calc( 100…" at bounding box center [878, 476] width 1131 height 724
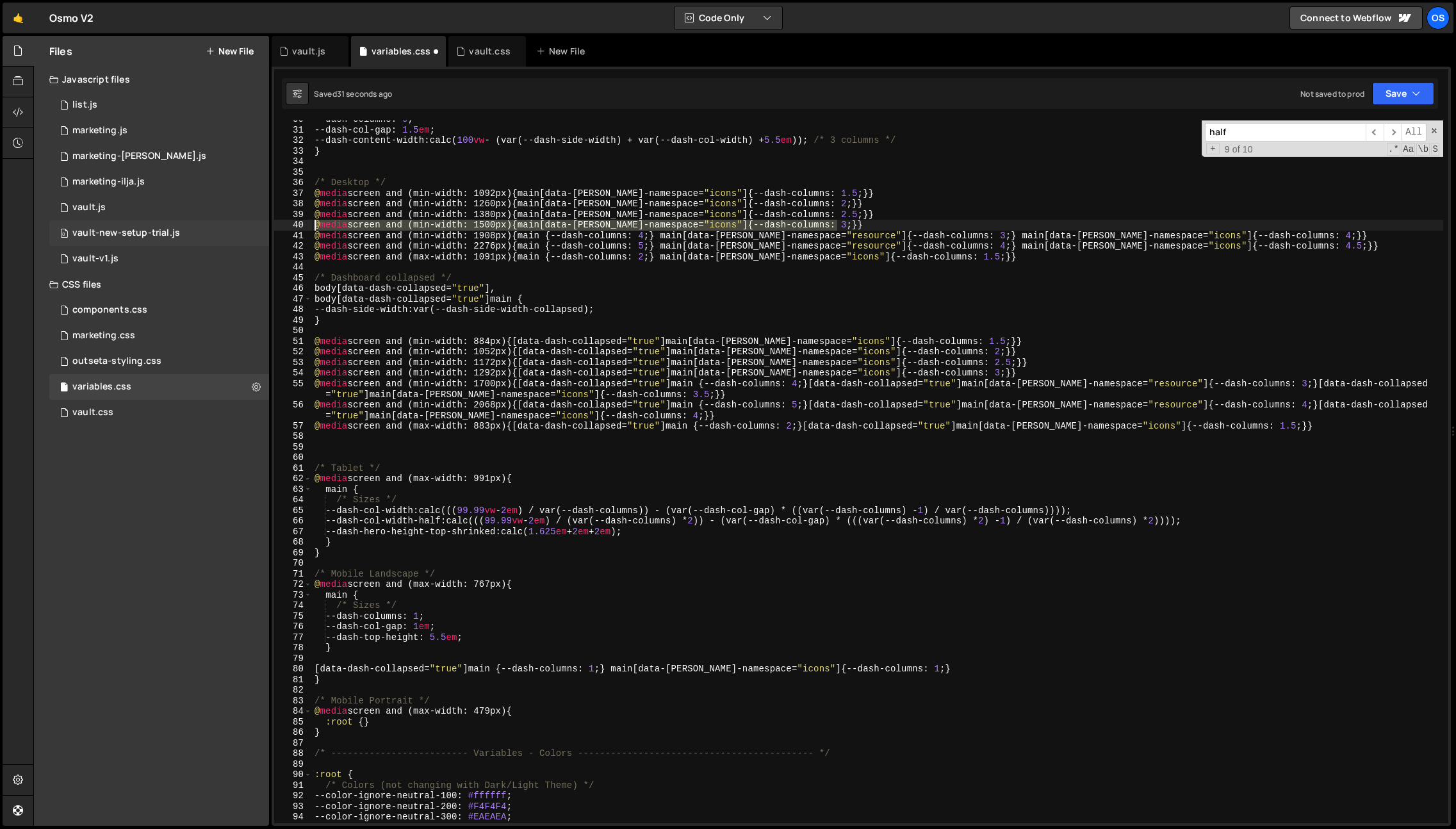
drag, startPoint x: 868, startPoint y: 224, endPoint x: 209, endPoint y: 224, distance: 659.0
click at [207, 227] on div "Files New File Javascript files 0 list.js 0 0 marketing.js 0 0 marketing-[PERSO…" at bounding box center [744, 431] width 1423 height 790
type textarea "@media screen and (min-width: 1500px) {main[data-[PERSON_NAME]-namespace="icons…"
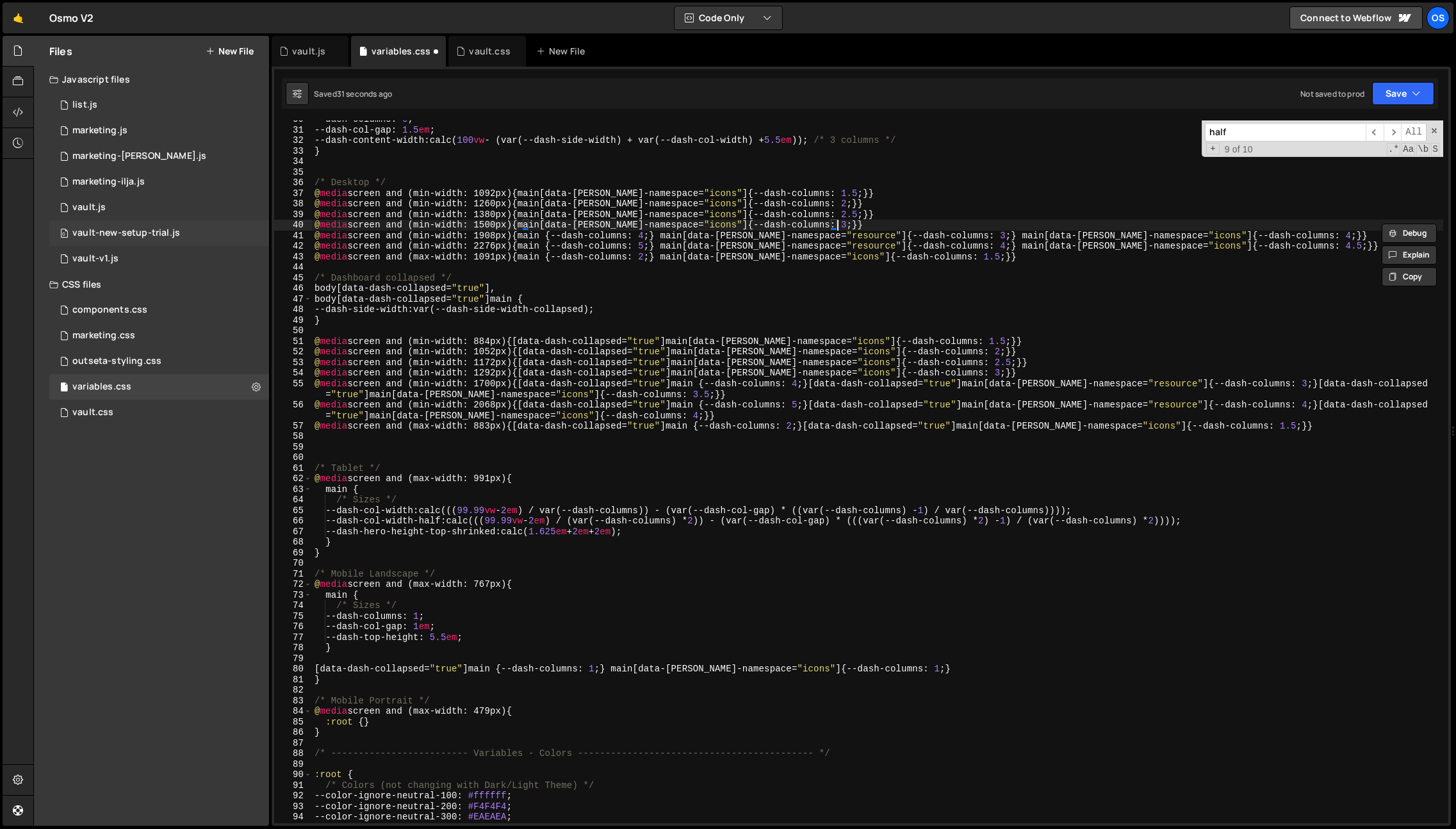
scroll to position [0, 0]
paste textarea "@media screen and (min-width: 1500px) {main[data-[PERSON_NAME]-namespace="icons…"
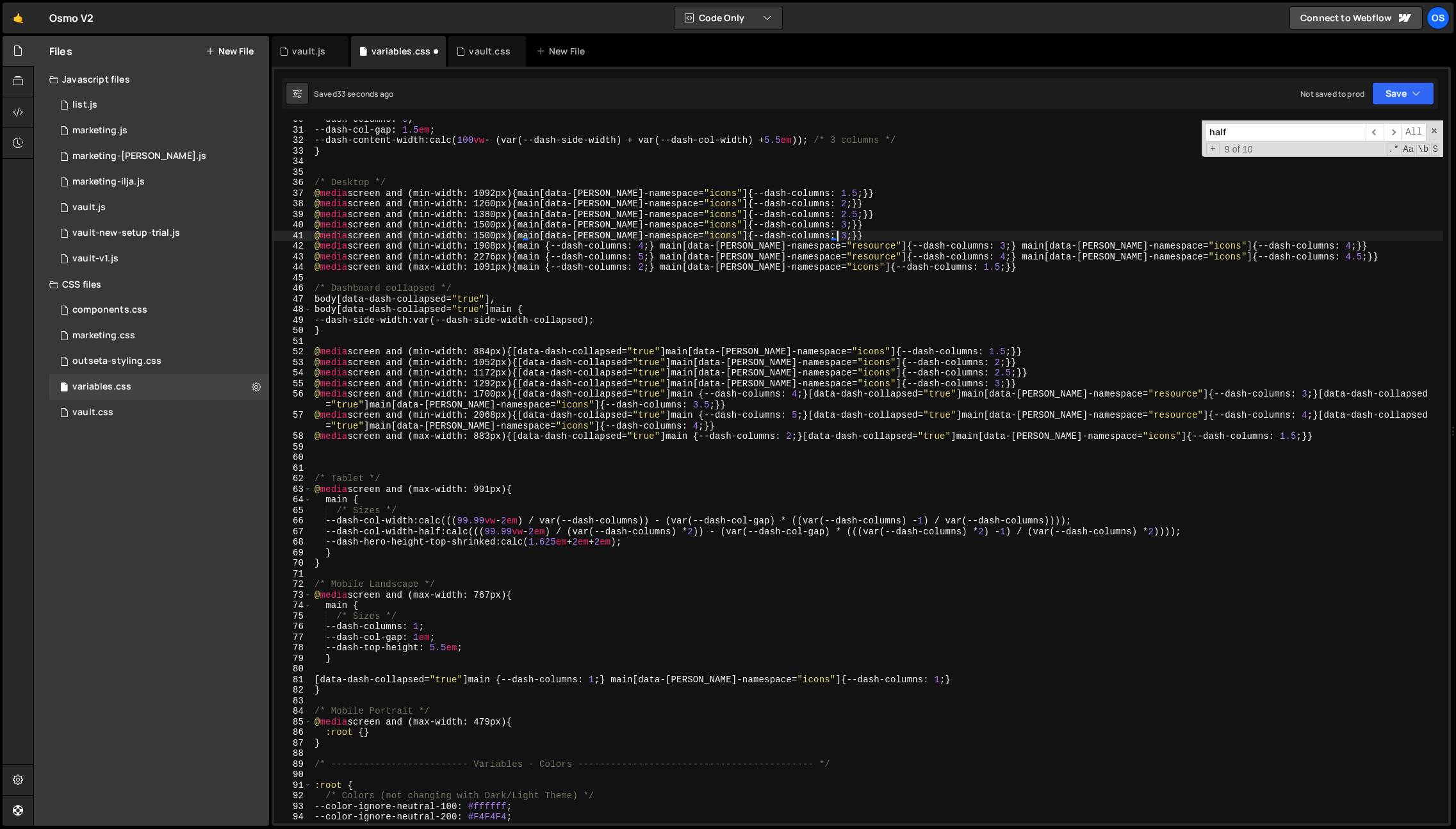
click at [491, 236] on div "--dash-columns : 3 ; --dash-col-gap : 1.5 em ; --dash-content-width : calc( 100…" at bounding box center [878, 476] width 1131 height 724
click at [821, 230] on div "--dash-columns : 3 ; --dash-col-gap : 1.5 em ; --dash-content-width : calc( 100…" at bounding box center [878, 476] width 1131 height 724
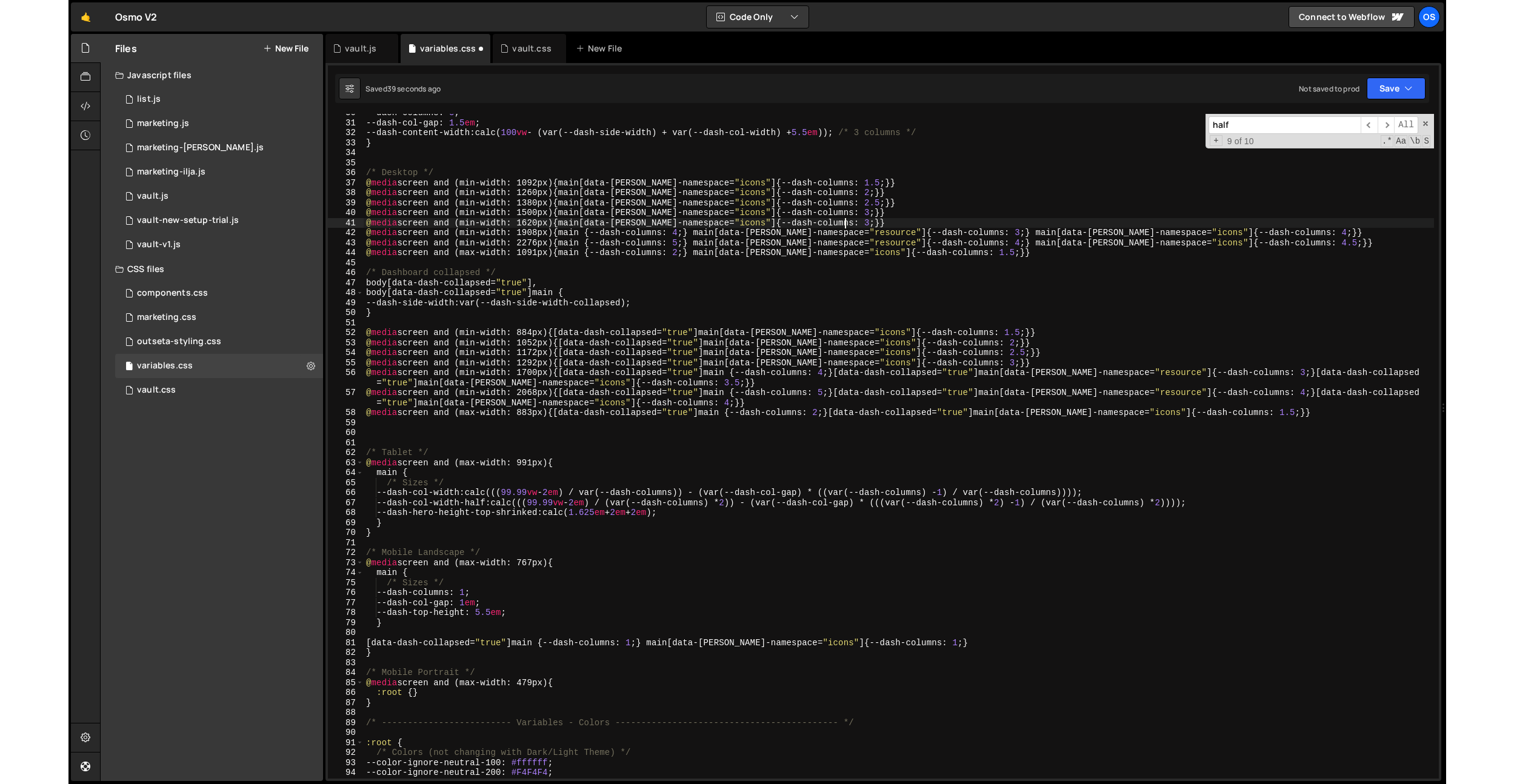
scroll to position [0, 34]
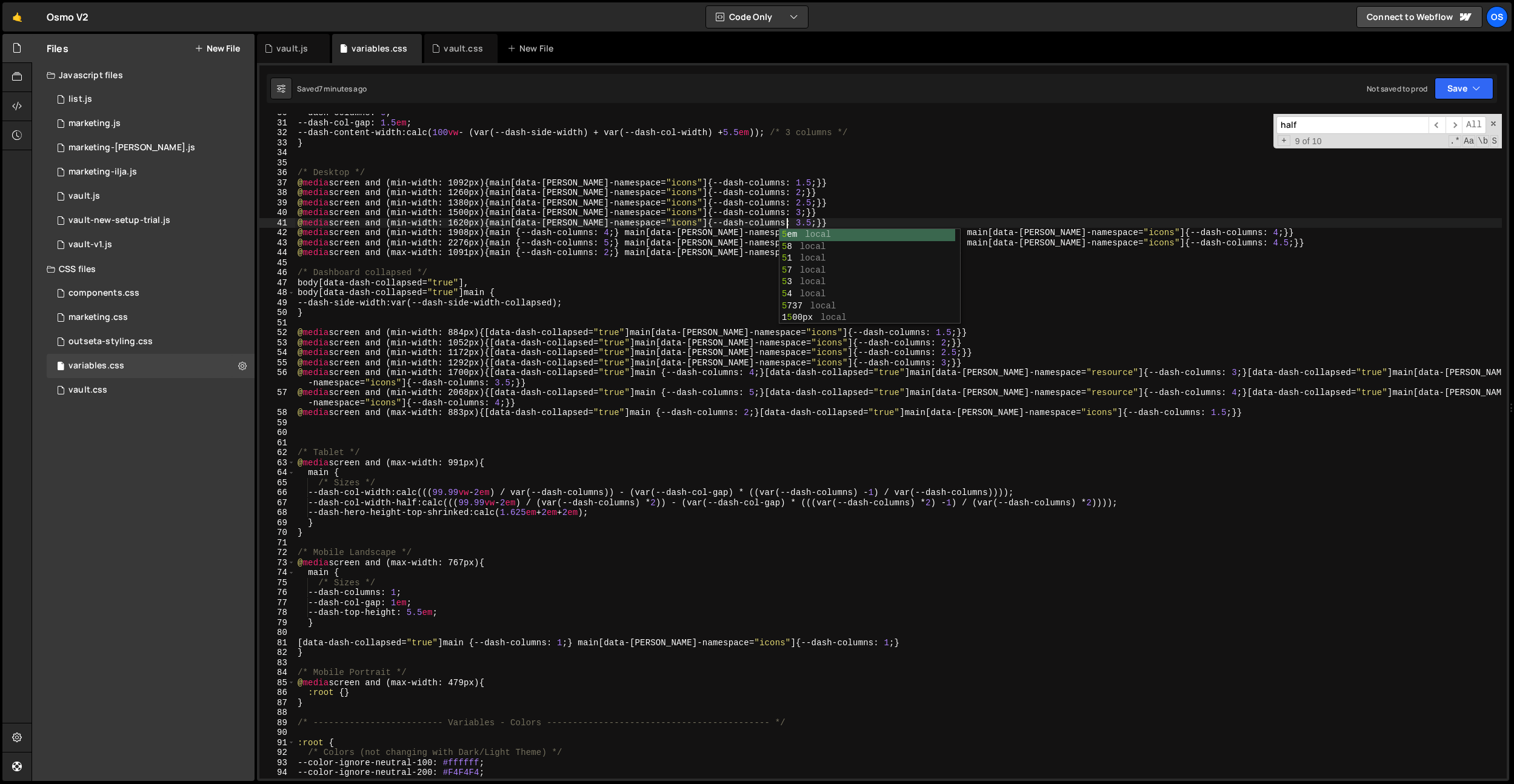
click at [514, 359] on div "--dash-columns : 3 ; --dash-col-gap : 1.5 em ; --dash-content-width : calc( 100…" at bounding box center [899, 450] width 1207 height 685
type textarea "@media screen and (min-width: 1292px) {[data-dash-collapsed="true"] main[data-[…"
click at [289, 52] on div "vault.js" at bounding box center [292, 49] width 31 height 12
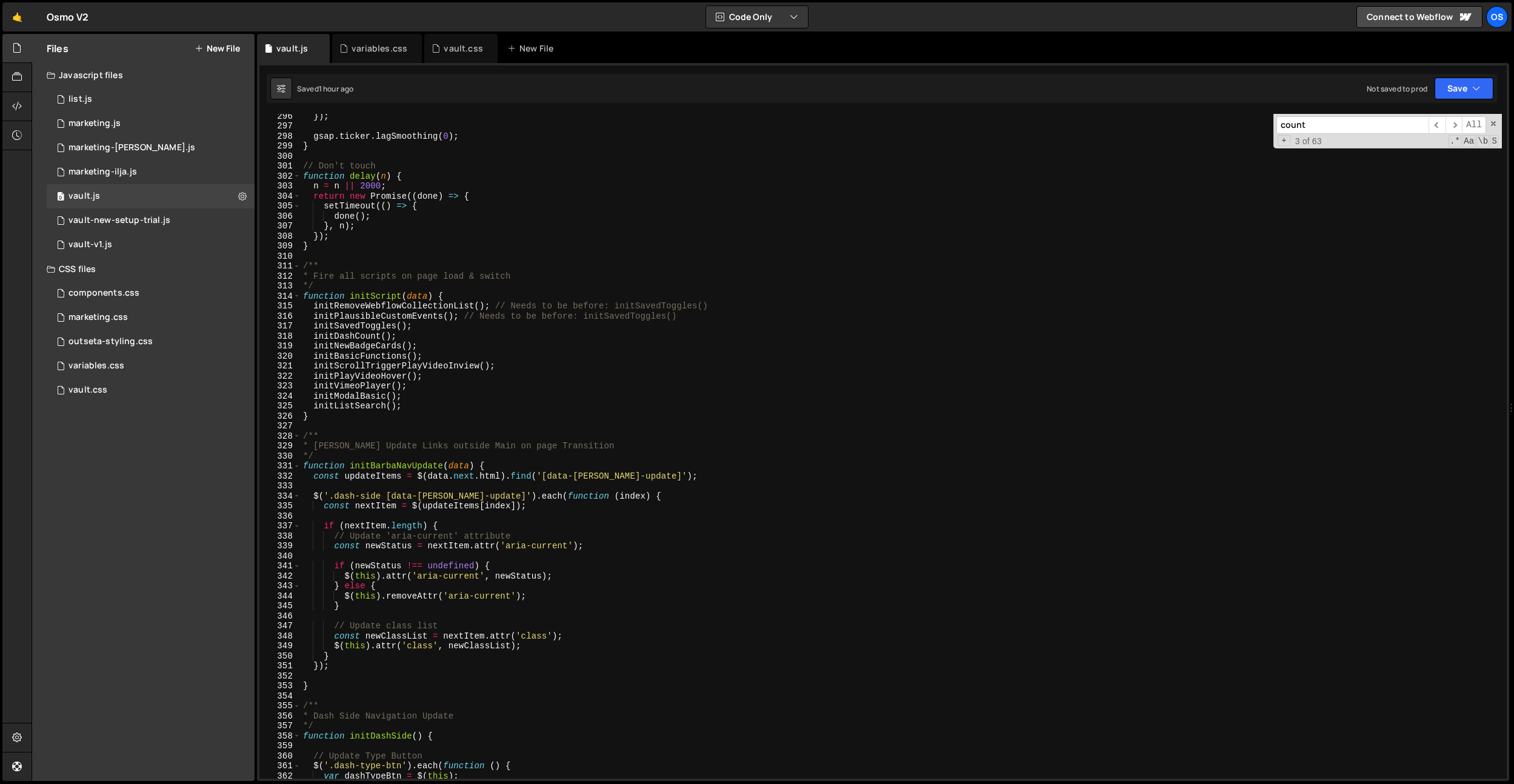
scroll to position [2735, 0]
type textarea "/**"
click at [547, 267] on div "}) ; gsap . ticker . lagSmoothing ( 0 ) ; } // Don't touch function delay ( n )…" at bounding box center [901, 453] width 1202 height 685
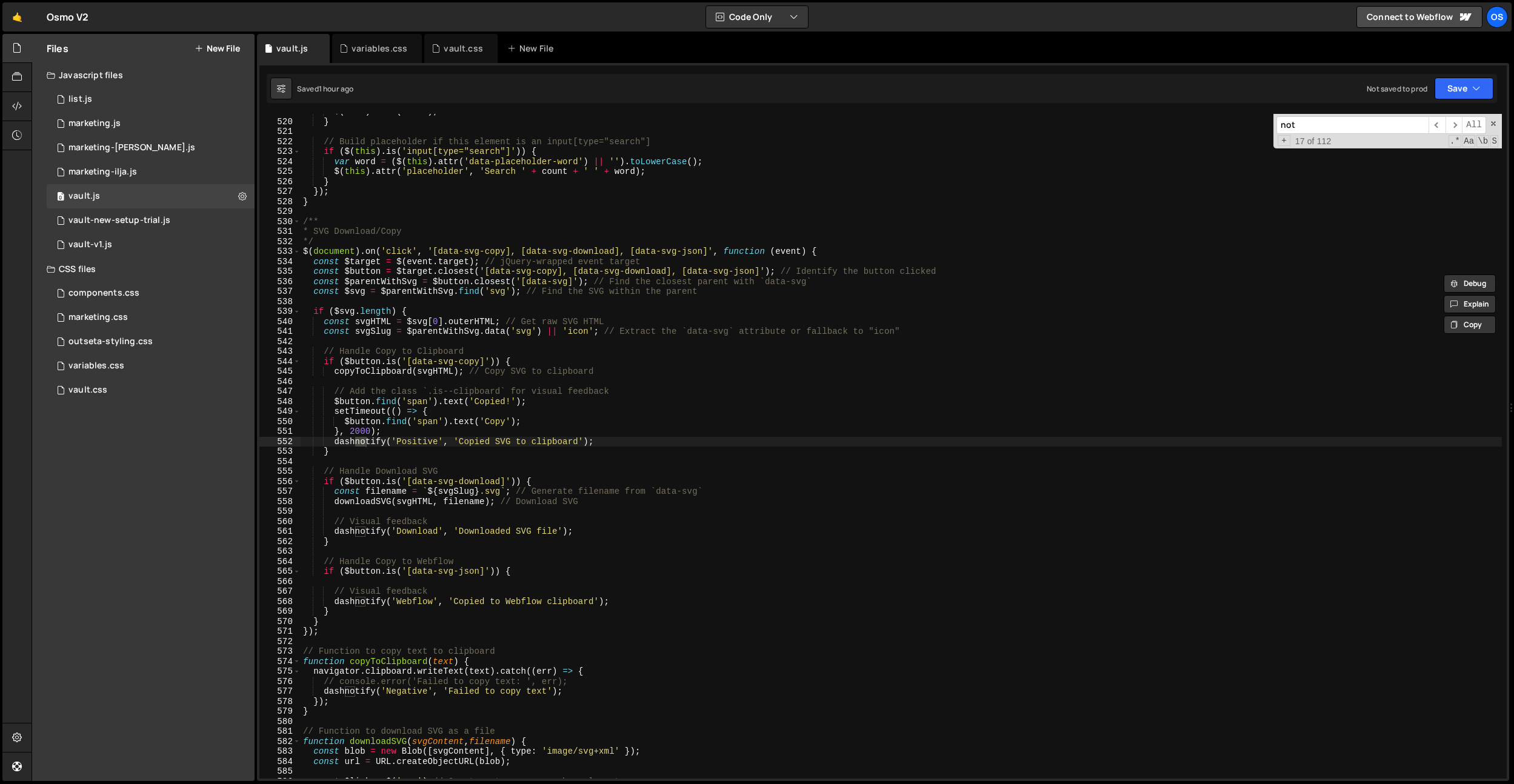
scroll to position [4806, 0]
type input "notify"
drag, startPoint x: 637, startPoint y: 441, endPoint x: 335, endPoint y: 439, distance: 302.0
click at [335, 439] on div "$ ( this ) . text ( count ) ; } // Build placeholder if this element is an inpu…" at bounding box center [901, 449] width 1202 height 685
click at [563, 548] on div "$ ( this ) . text ( count ) ; } // Build placeholder if this element is an inpu…" at bounding box center [901, 449] width 1202 height 685
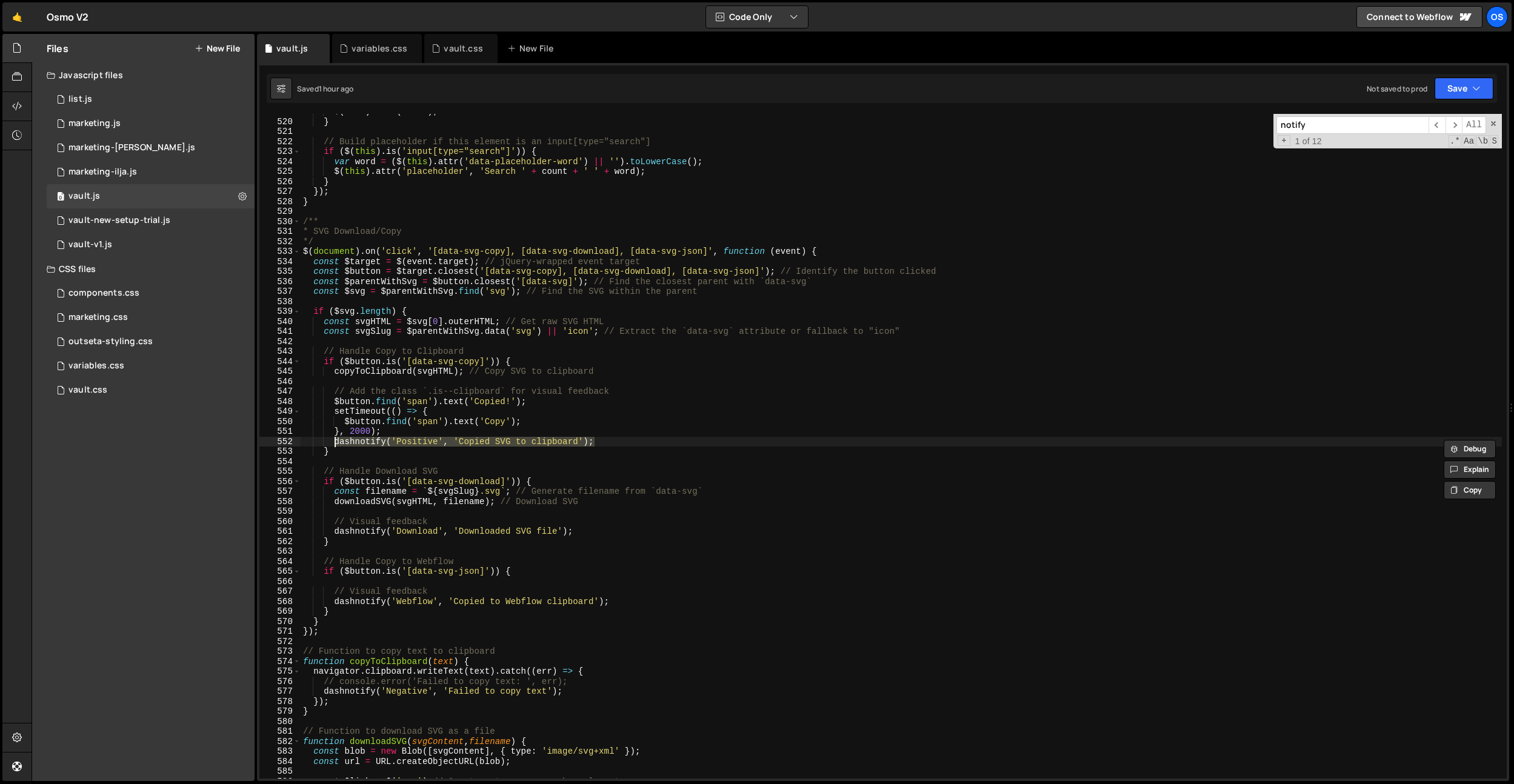
type textarea "if ($[DOMAIN_NAME]('[data-svg-json]')) {"
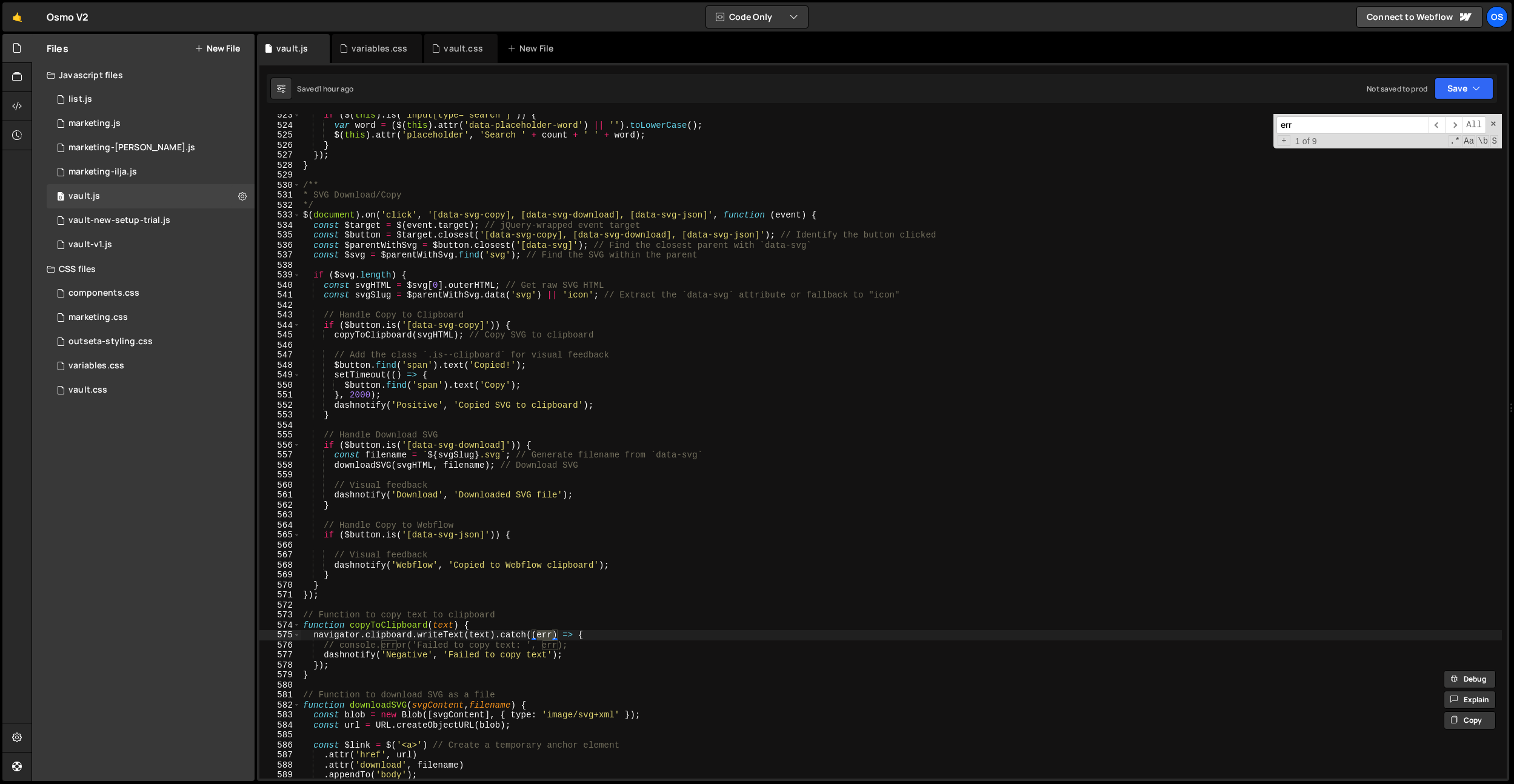
scroll to position [4839, 0]
type input "err"
click at [571, 548] on div "if ( $ ( this ) . is ( 'input[type="search"]' )) { var word = ( $ ( this ) . at…" at bounding box center [901, 453] width 1202 height 685
click at [551, 548] on div "if ( $ ( this ) . is ( 'input[type="search"]' )) { var word = ( $ ( this ) . at…" at bounding box center [901, 453] width 1202 height 685
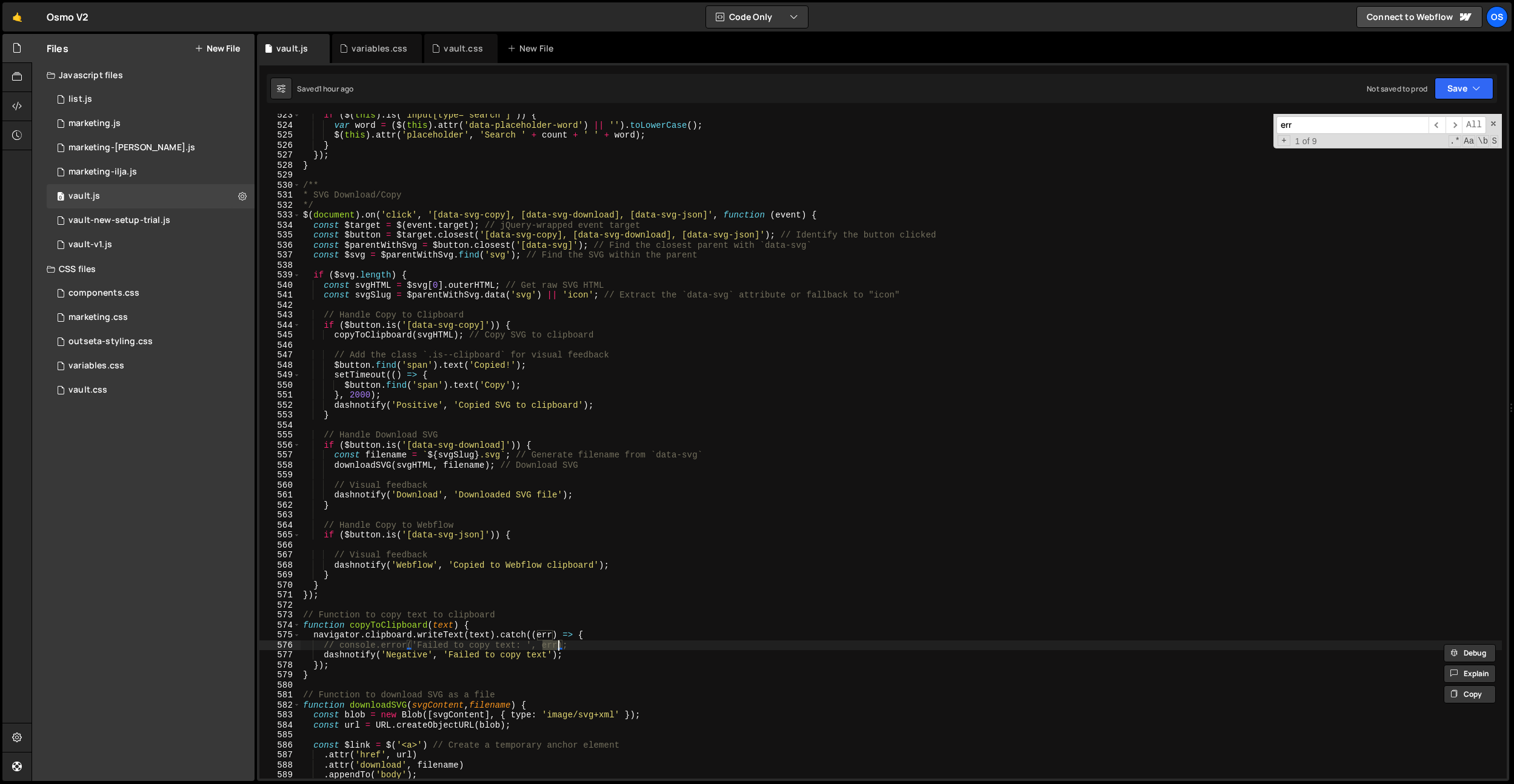
click at [577, 548] on div "if ( $ ( this ) . is ( 'input[type="search"]' )) { var word = ( $ ( this ) . at…" at bounding box center [901, 453] width 1202 height 685
click at [552, 548] on div "if ( $ ( this ) . is ( 'input[type="search"]' )) { var word = ( $ ( this ) . at…" at bounding box center [901, 453] width 1202 height 685
paste textarea "err"
click at [548, 548] on div "if ( $ ( this ) . is ( 'input[type="search"]' )) { var word = ( $ ( this ) . at…" at bounding box center [901, 453] width 1202 height 685
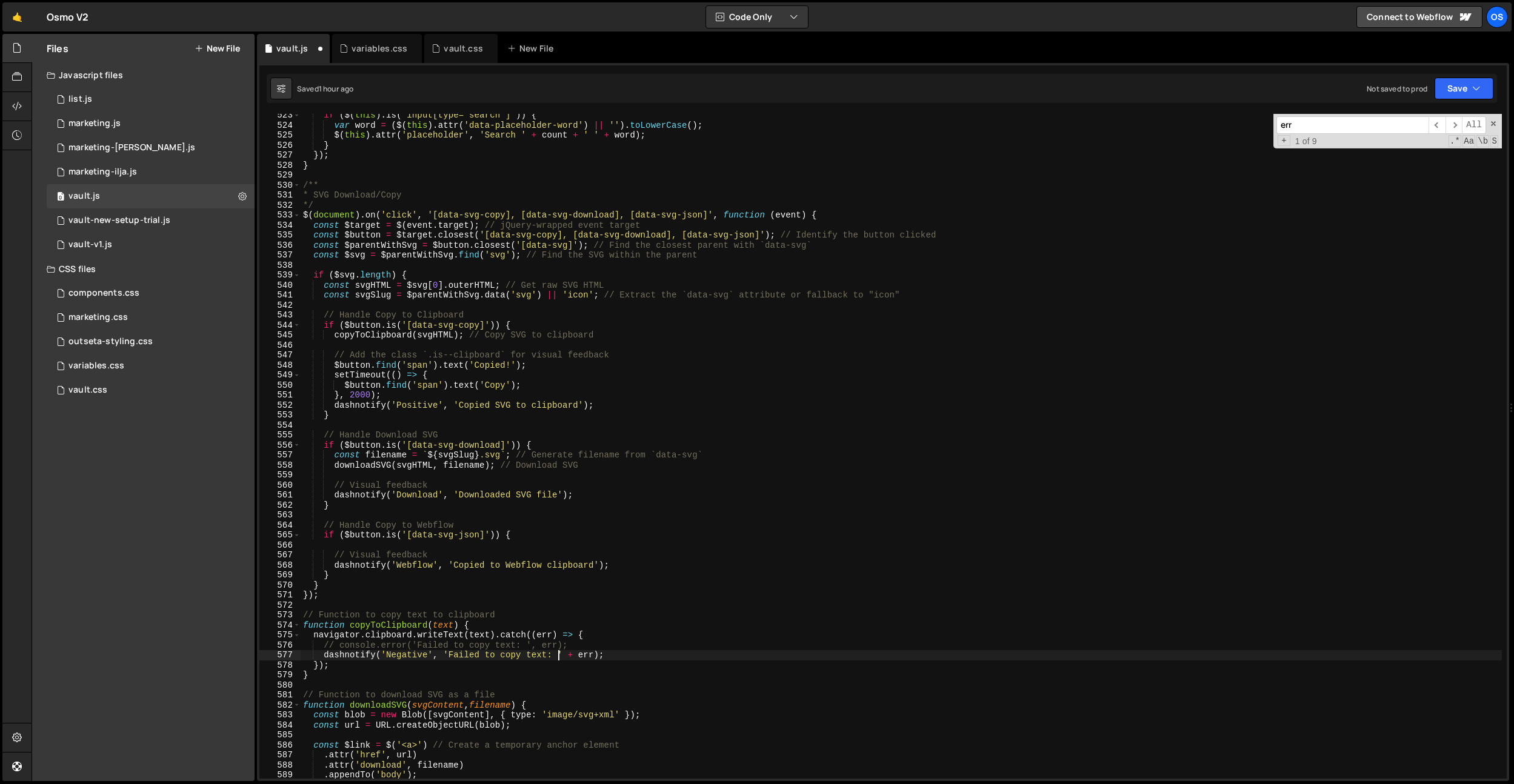
click at [646, 548] on div "if ( $ ( this ) . is ( 'input[type="search"]' )) { var word = ( $ ( this ) . at…" at bounding box center [901, 453] width 1202 height 685
drag, startPoint x: 338, startPoint y: 598, endPoint x: 342, endPoint y: 582, distance: 16.5
click at [339, 548] on div "if ( $ ( this ) . is ( 'input[type="search"]' )) { var word = ( $ ( this ) . at…" at bounding box center [901, 453] width 1202 height 685
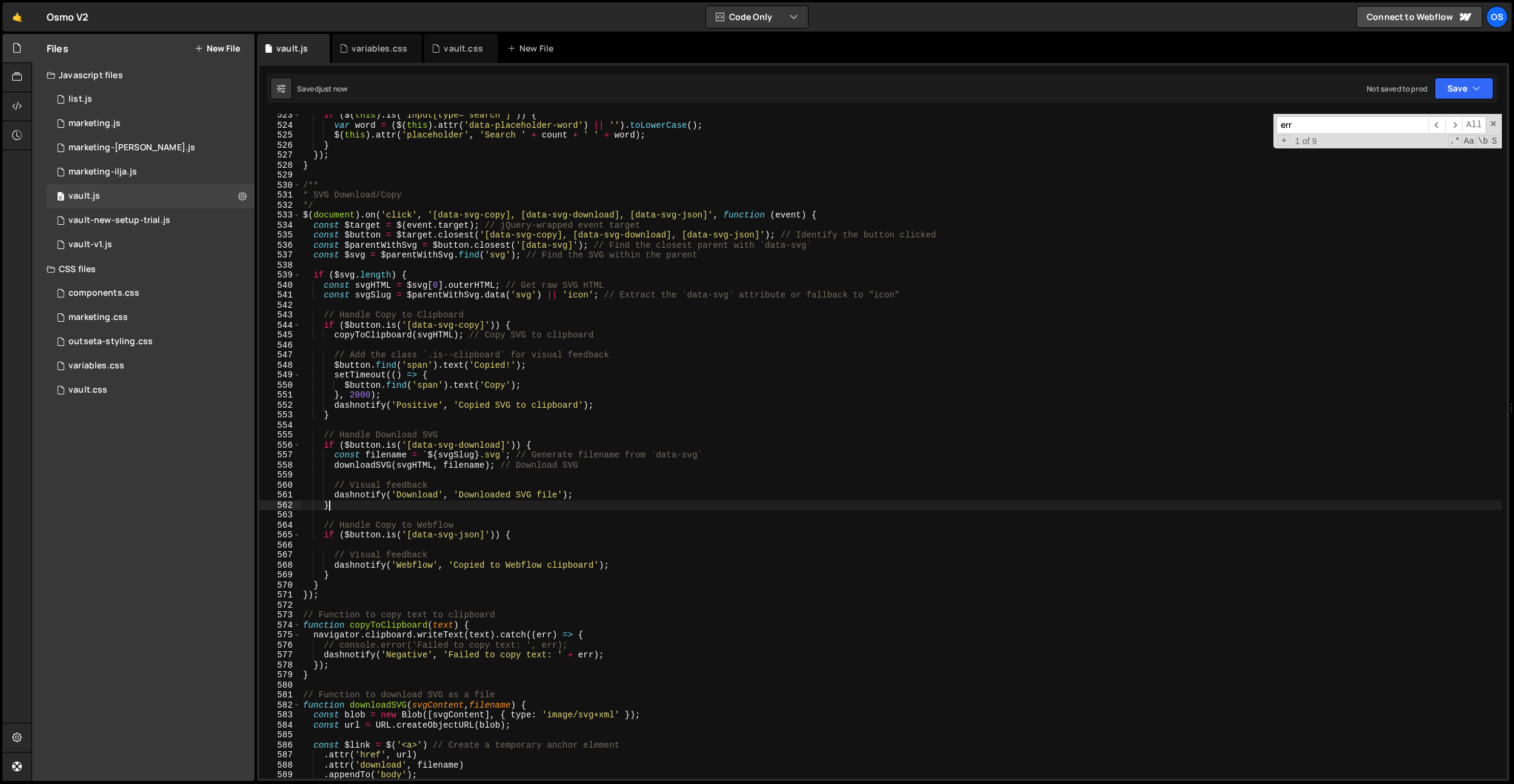
click at [353, 505] on div "if ( $ ( this ) . is ( 'input[type="search"]' )) { var word = ( $ ( this ) . at…" at bounding box center [901, 453] width 1202 height 685
type textarea "}"
click at [877, 122] on input "err" at bounding box center [1353, 125] width 153 height 17
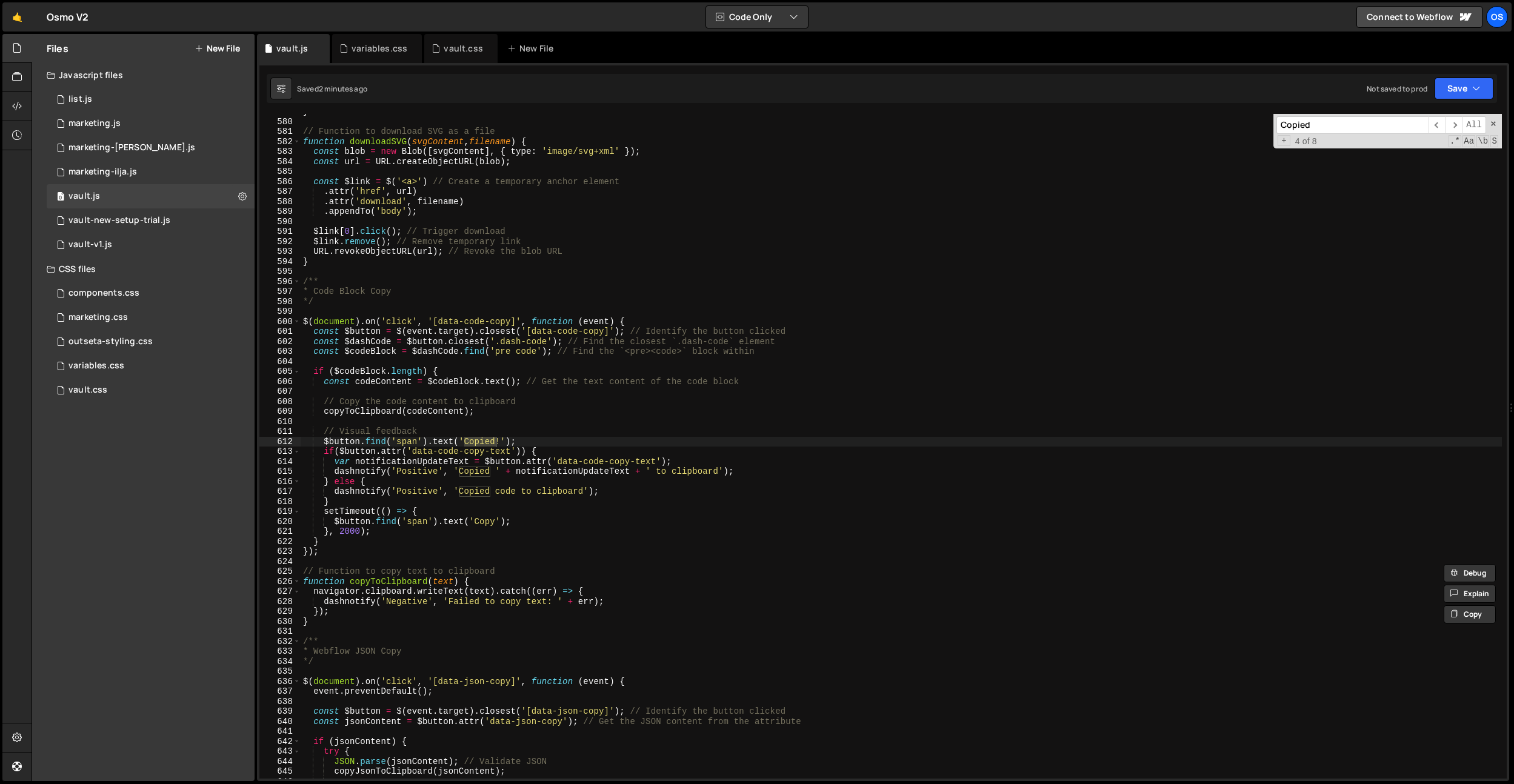
type input "Copied"
click at [705, 274] on div "} // Function to download SVG as a file function downloadSVG ( svgContent , fil…" at bounding box center [901, 449] width 1202 height 685
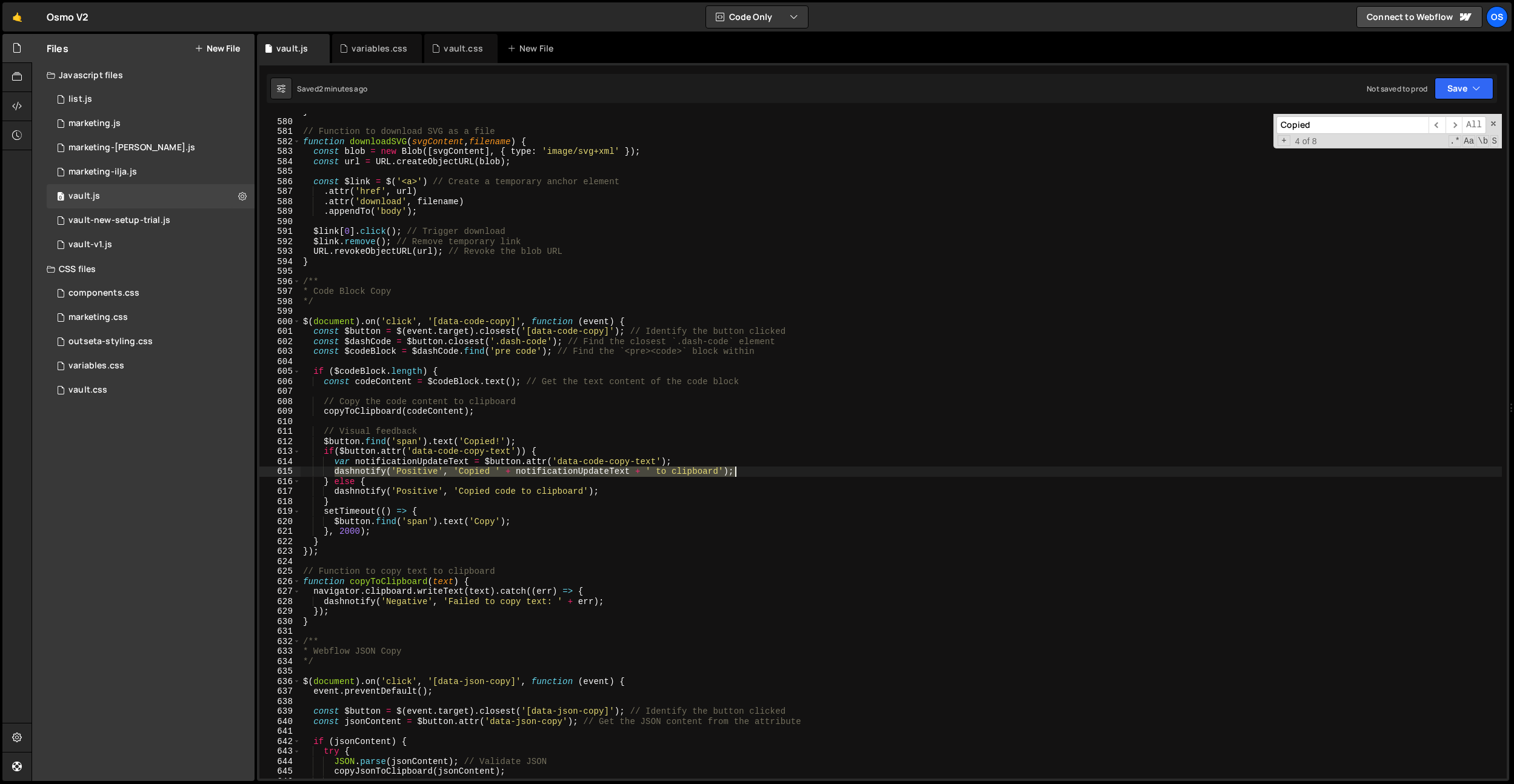
drag, startPoint x: 335, startPoint y: 473, endPoint x: 748, endPoint y: 470, distance: 413.0
click at [748, 470] on div "} // Function to download SVG as a file function downloadSVG ( svgContent , fil…" at bounding box center [901, 449] width 1202 height 685
type textarea "dashnotify('Positive', 'Copied ' + notificationUpdateText + ' to clipboard');"
